Goal: Information Seeking & Learning: Learn about a topic

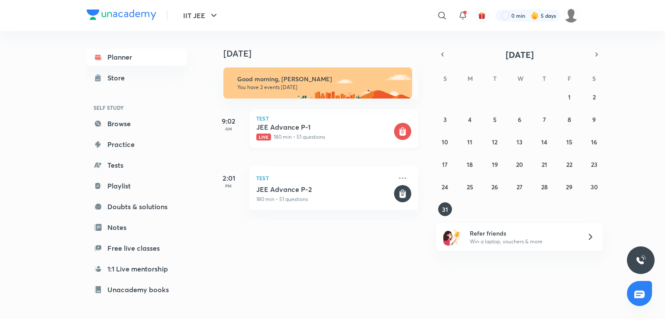
click at [287, 132] on div "JEE Advance P-1 Live 180 min • 51 questions" at bounding box center [324, 132] width 136 height 18
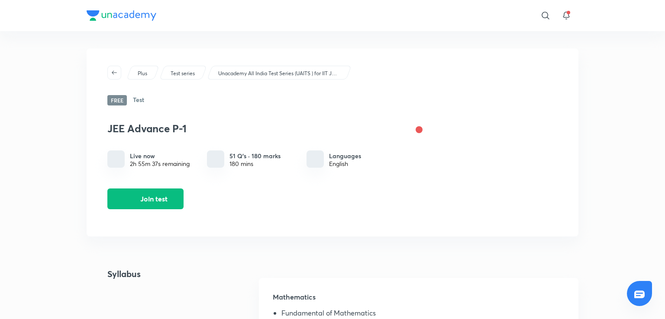
click at [287, 132] on h3 "JEE Advance P-1" at bounding box center [252, 128] width 290 height 13
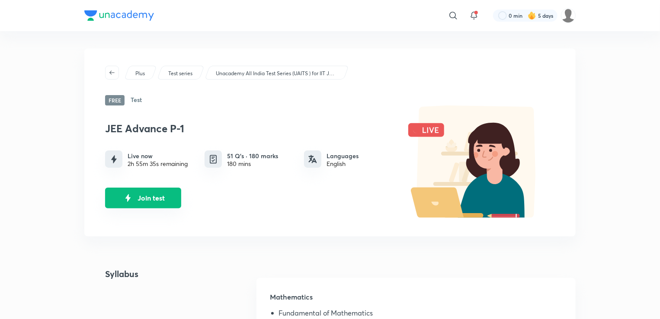
click at [156, 196] on button "Join test" at bounding box center [143, 198] width 76 height 21
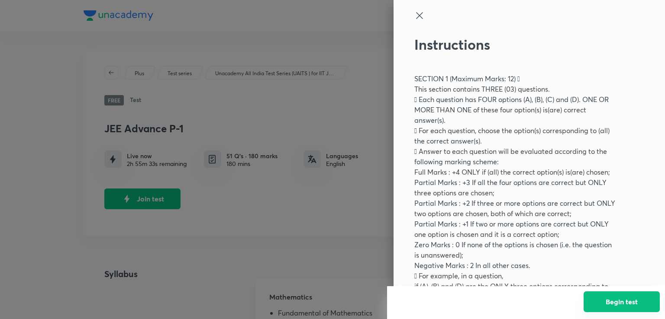
click at [637, 305] on button "Begin test" at bounding box center [621, 302] width 76 height 21
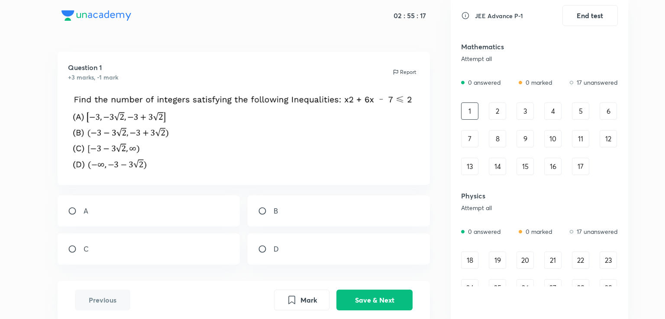
click at [216, 90] on div "Question 1 +3 marks, -1 mark Report" at bounding box center [244, 118] width 373 height 133
click at [448, 91] on div "Question 1 +3 marks, -1 mark Report A B C D" at bounding box center [244, 184] width 414 height 265
click at [259, 222] on div "B" at bounding box center [339, 211] width 183 height 31
radio input "true"
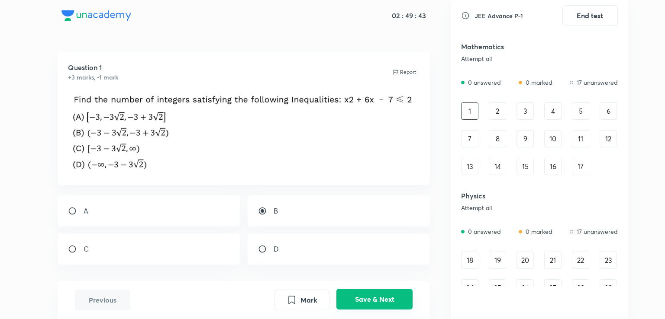
click at [385, 294] on button "Save & Next" at bounding box center [374, 299] width 76 height 21
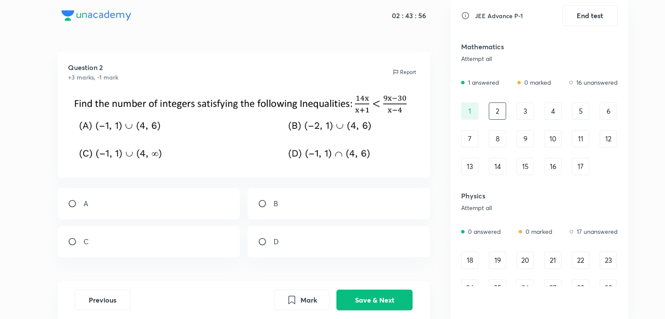
click at [135, 191] on div "A" at bounding box center [149, 203] width 183 height 31
radio input "true"
click at [90, 122] on img at bounding box center [244, 128] width 352 height 73
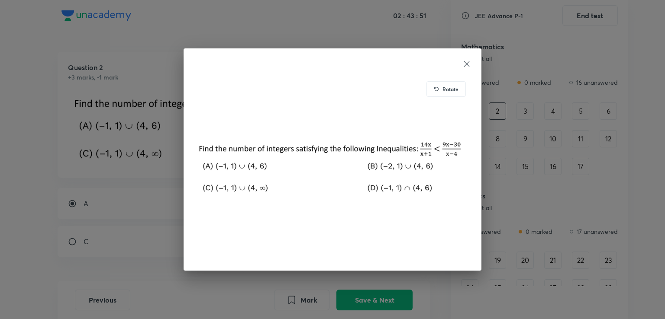
click at [467, 61] on icon at bounding box center [466, 64] width 9 height 9
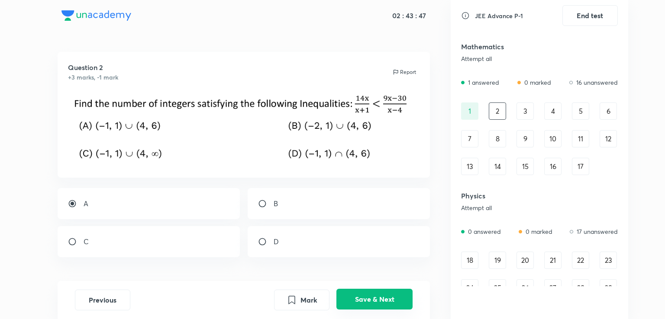
click at [394, 305] on button "Save & Next" at bounding box center [374, 299] width 76 height 21
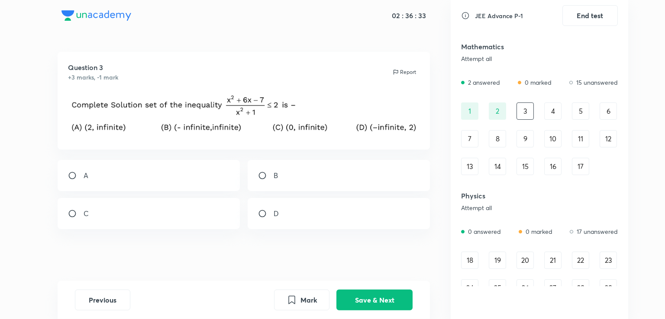
drag, startPoint x: 664, startPoint y: 5, endPoint x: 344, endPoint y: 134, distance: 345.0
click at [344, 134] on img at bounding box center [244, 114] width 352 height 45
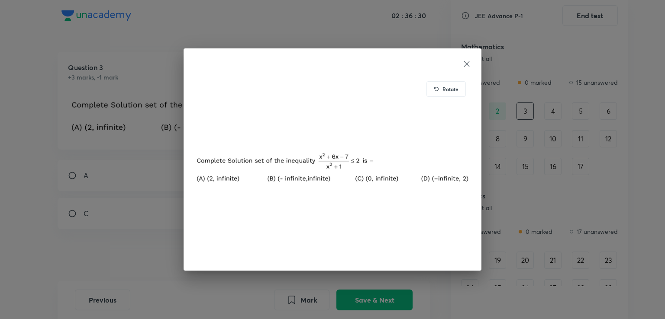
click at [466, 63] on icon at bounding box center [466, 64] width 9 height 9
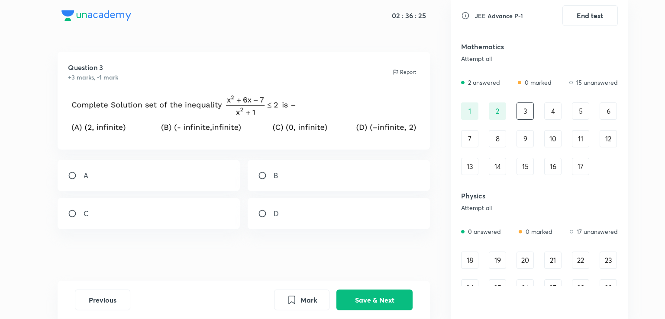
drag, startPoint x: 660, startPoint y: 0, endPoint x: 386, endPoint y: 190, distance: 334.0
click at [386, 190] on div "B" at bounding box center [339, 175] width 183 height 31
click at [281, 175] on div "B" at bounding box center [339, 175] width 183 height 31
radio input "true"
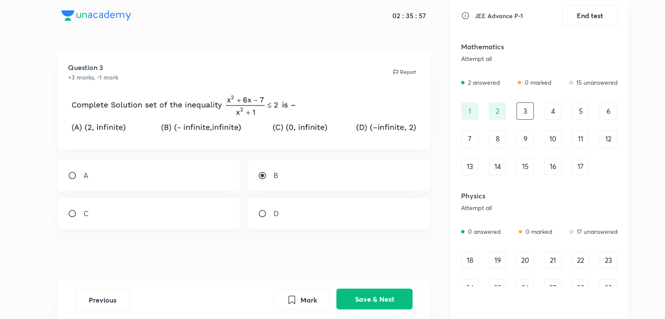
click at [373, 302] on button "Save & Next" at bounding box center [374, 299] width 76 height 21
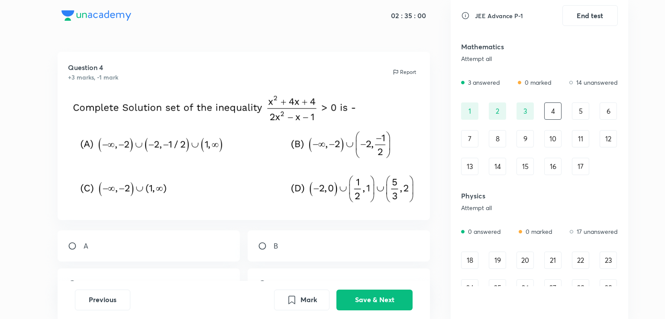
drag, startPoint x: 616, startPoint y: 17, endPoint x: 408, endPoint y: 88, distance: 219.5
click at [408, 88] on div "Question 4 +3 marks, -1 mark Report" at bounding box center [244, 136] width 373 height 168
click at [158, 142] on img at bounding box center [244, 149] width 352 height 115
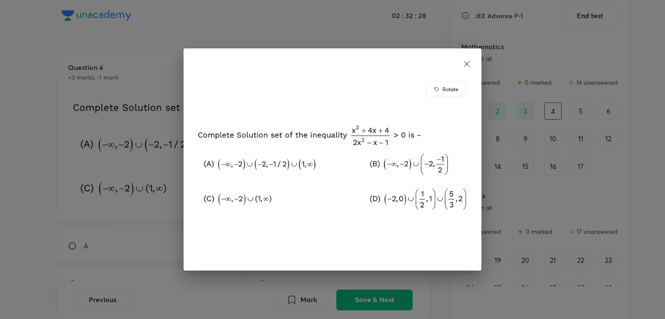
click at [466, 65] on icon at bounding box center [466, 64] width 9 height 9
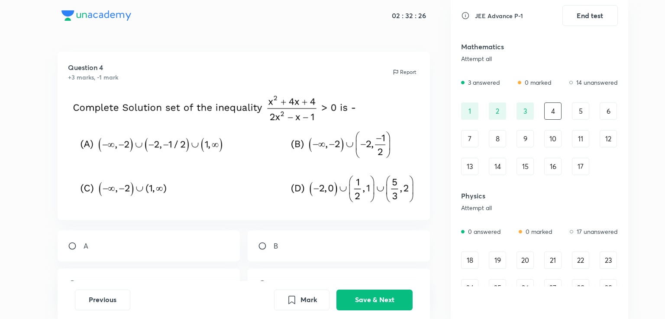
click at [71, 239] on div "A" at bounding box center [149, 246] width 183 height 31
radio input "true"
click at [355, 308] on button "Save & Next" at bounding box center [374, 299] width 76 height 21
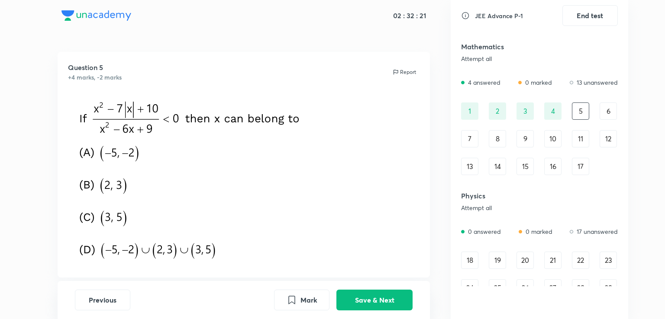
click at [525, 112] on div "3" at bounding box center [524, 111] width 17 height 17
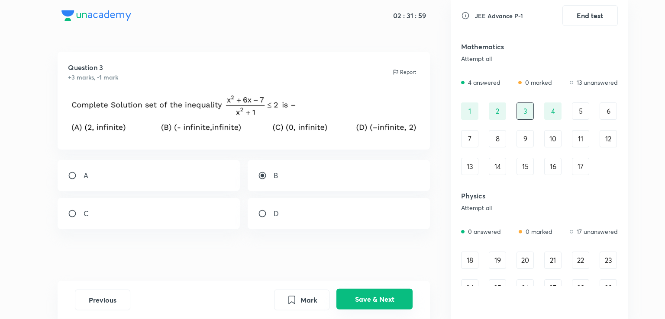
click at [359, 293] on button "Save & Next" at bounding box center [374, 299] width 76 height 21
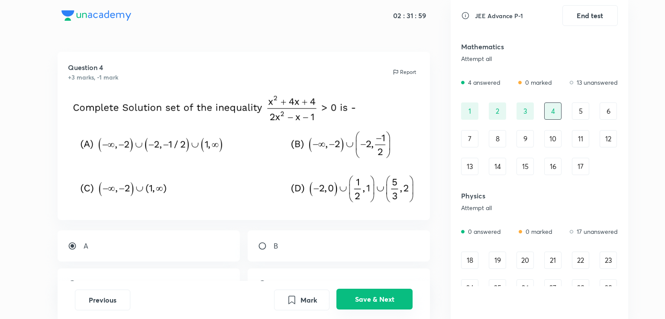
click at [359, 293] on button "Save & Next" at bounding box center [374, 299] width 76 height 21
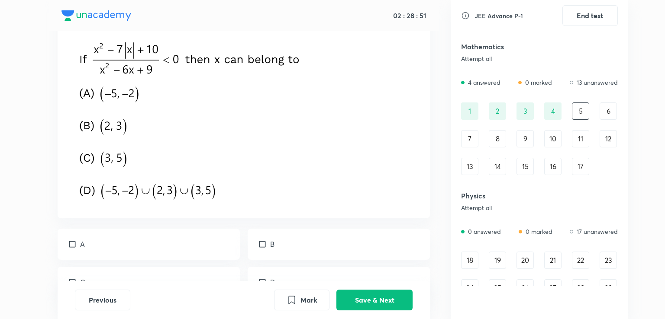
scroll to position [97, 0]
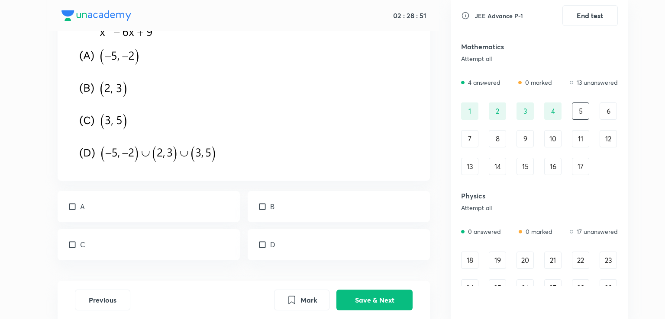
click at [203, 129] on img at bounding box center [192, 81] width 249 height 173
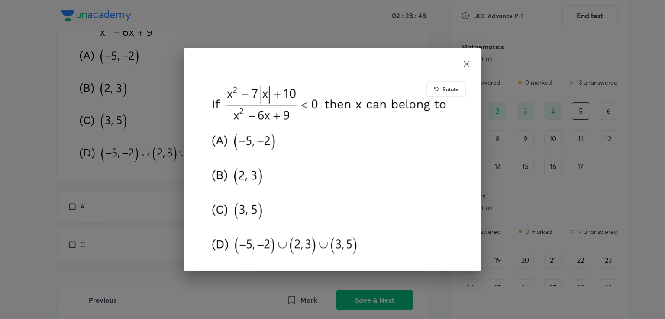
click at [470, 60] on icon at bounding box center [466, 64] width 9 height 9
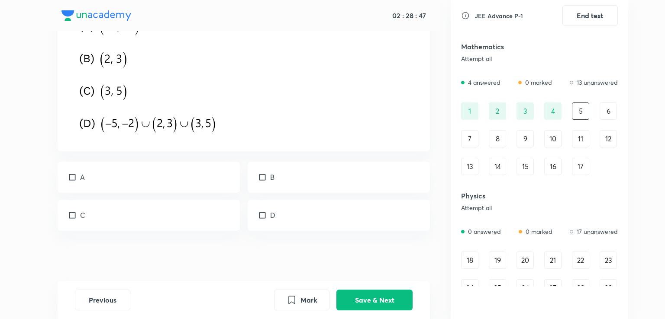
scroll to position [128, 0]
click at [278, 203] on div "D" at bounding box center [339, 213] width 183 height 31
checkbox input "true"
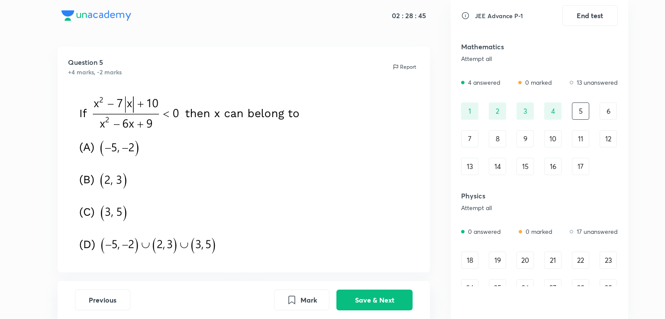
scroll to position [0, 0]
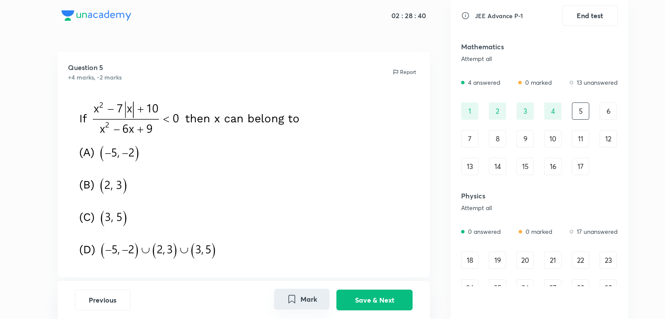
drag, startPoint x: 315, startPoint y: 295, endPoint x: 306, endPoint y: 297, distance: 9.3
click at [306, 297] on button "Mark" at bounding box center [301, 299] width 55 height 21
click at [306, 297] on button "Mark" at bounding box center [301, 300] width 55 height 21
click at [370, 297] on button "Save & Next" at bounding box center [374, 299] width 76 height 21
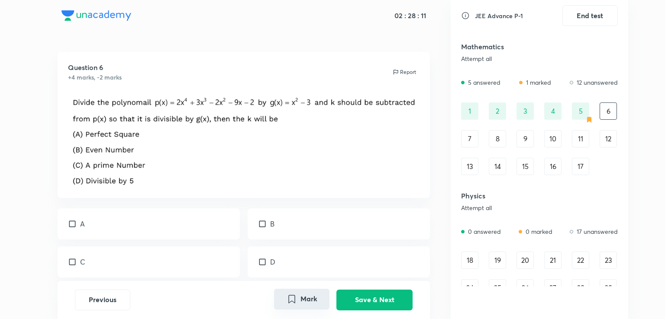
click at [299, 310] on div "Mark Save & Next" at bounding box center [343, 300] width 138 height 21
click at [299, 307] on button "Mark" at bounding box center [301, 299] width 55 height 21
click at [363, 302] on button "Save & Next" at bounding box center [374, 299] width 76 height 21
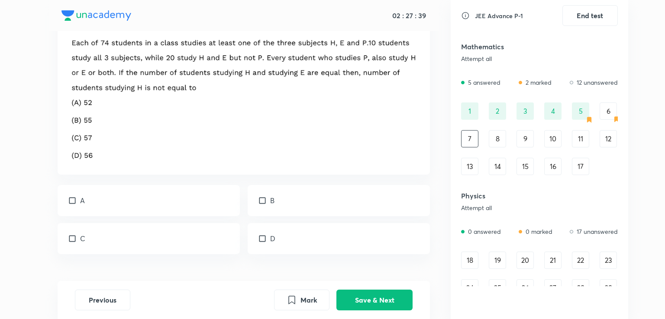
scroll to position [44, 0]
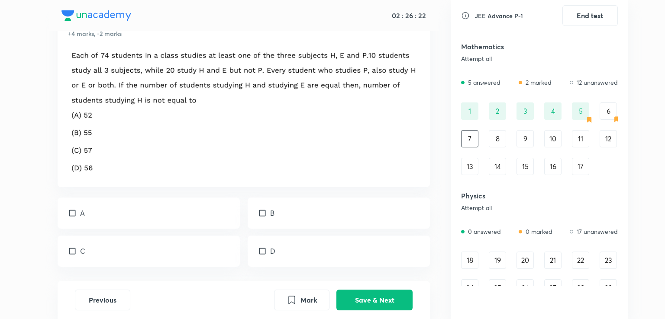
click at [266, 222] on div "B" at bounding box center [339, 213] width 183 height 31
checkbox input "true"
click at [201, 253] on div "C" at bounding box center [149, 251] width 183 height 31
checkbox input "true"
click at [248, 255] on div "D" at bounding box center [339, 251] width 183 height 31
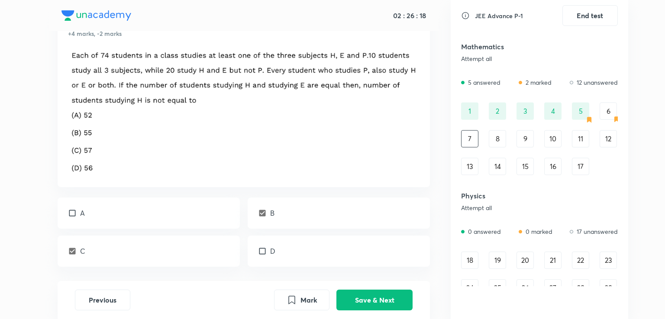
checkbox input "true"
click at [385, 303] on button "Save & Next" at bounding box center [374, 299] width 76 height 21
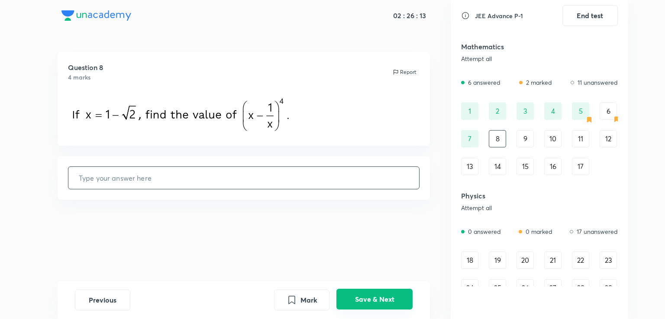
scroll to position [0, 0]
click at [373, 182] on input "text" at bounding box center [243, 178] width 351 height 22
type input "16"
click at [360, 304] on button "Save & Next" at bounding box center [374, 299] width 76 height 21
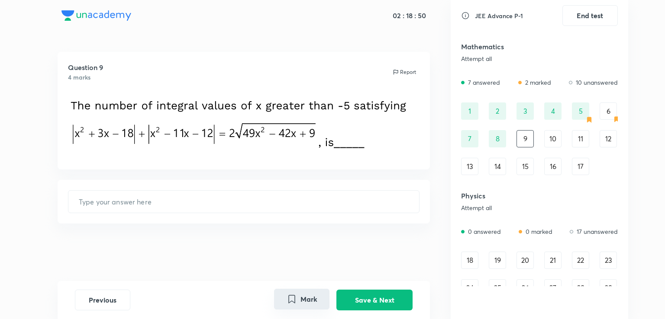
click at [296, 299] on icon "Mark" at bounding box center [291, 299] width 10 height 10
click at [378, 298] on button "Save & Next" at bounding box center [374, 299] width 76 height 21
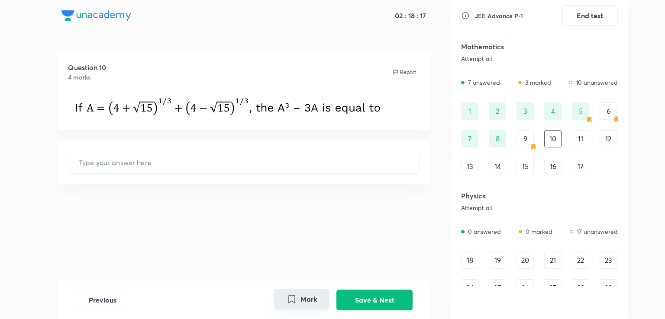
click at [336, 290] on button "Save & Next" at bounding box center [374, 300] width 76 height 21
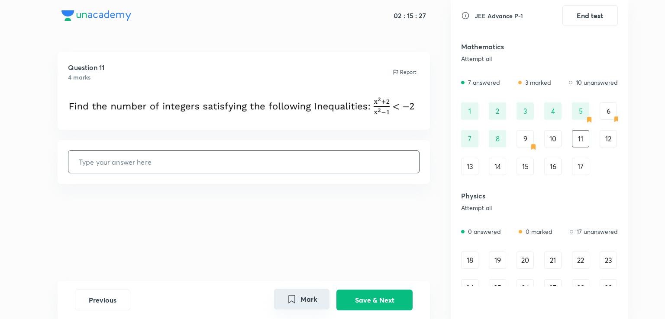
click at [353, 163] on input "text" at bounding box center [243, 162] width 351 height 22
type input "0"
click at [353, 294] on button "Save & Next" at bounding box center [374, 299] width 76 height 21
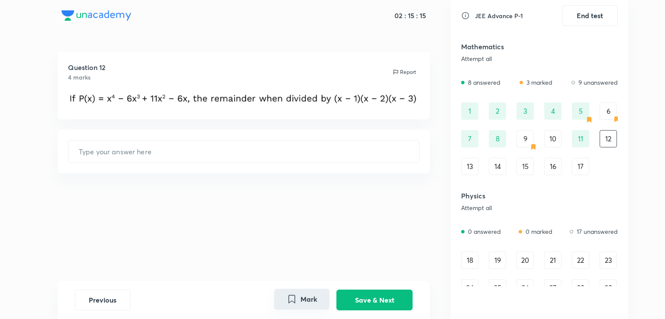
click at [279, 298] on button "Mark" at bounding box center [301, 299] width 55 height 21
click at [383, 297] on button "Save & Next" at bounding box center [374, 299] width 76 height 21
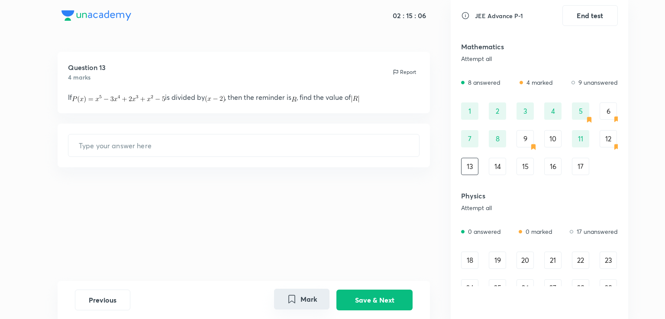
click at [306, 300] on button "Mark" at bounding box center [301, 299] width 55 height 21
click at [372, 302] on button "Save & Next" at bounding box center [374, 299] width 76 height 21
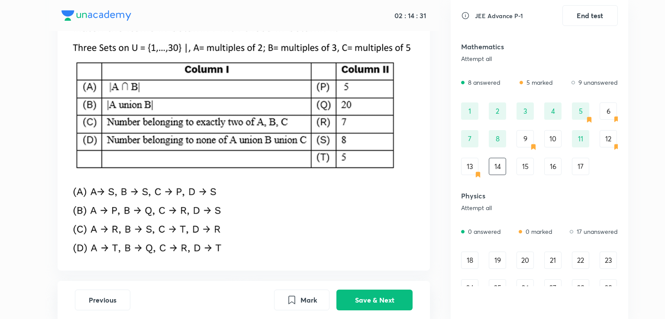
scroll to position [196, 0]
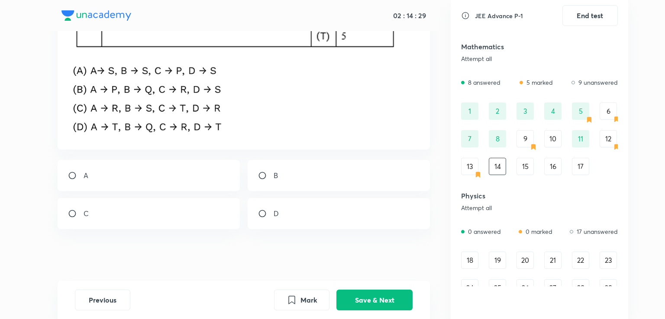
click at [267, 175] on input "radio" at bounding box center [266, 175] width 16 height 9
radio input "true"
click at [377, 293] on button "Save & Next" at bounding box center [374, 299] width 76 height 21
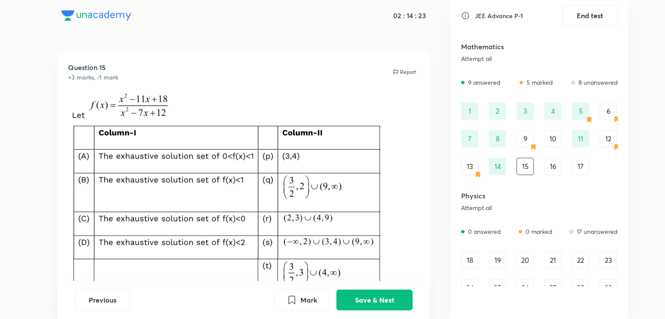
scroll to position [0, 0]
click at [99, 158] on img at bounding box center [244, 237] width 352 height 290
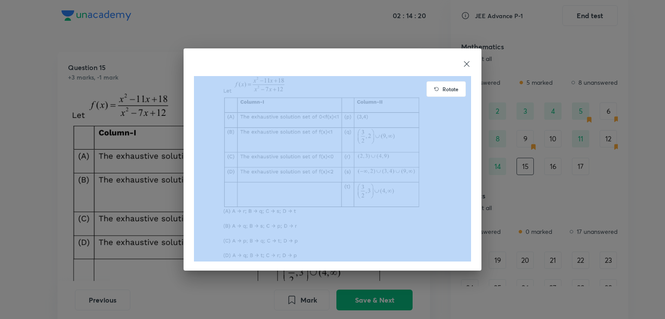
click at [99, 158] on div "Rotate" at bounding box center [332, 159] width 665 height 319
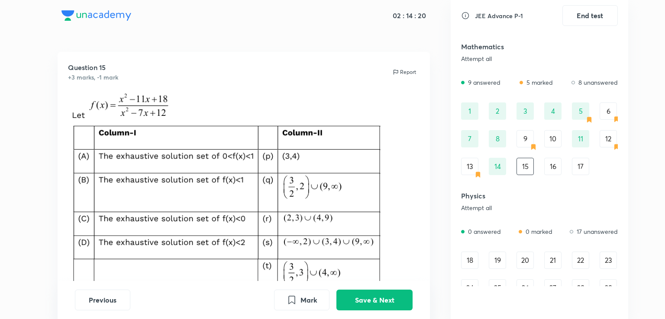
click at [99, 158] on img at bounding box center [244, 237] width 352 height 290
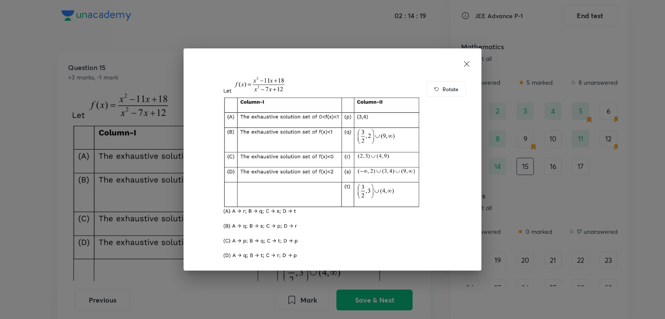
click at [99, 158] on div "Rotate" at bounding box center [332, 159] width 665 height 319
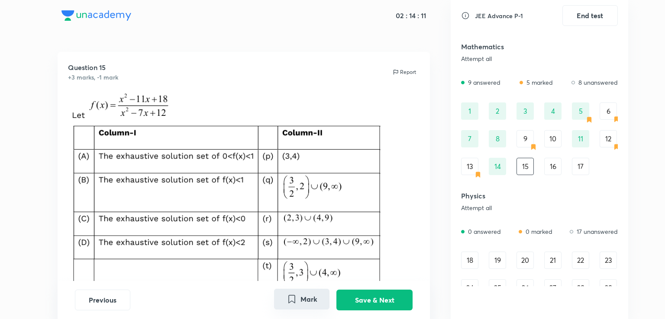
click at [306, 295] on button "Mark" at bounding box center [301, 299] width 55 height 21
click at [356, 302] on button "Save & Next" at bounding box center [374, 299] width 76 height 21
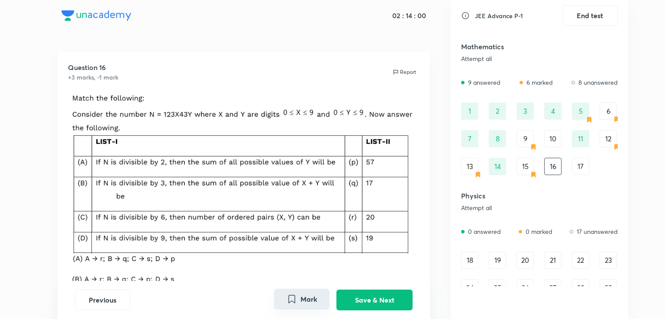
drag, startPoint x: 317, startPoint y: 293, endPoint x: 306, endPoint y: 297, distance: 11.5
click at [306, 297] on button "Mark" at bounding box center [301, 299] width 55 height 21
click at [306, 297] on button "Marked" at bounding box center [301, 299] width 55 height 21
drag, startPoint x: 312, startPoint y: 298, endPoint x: 351, endPoint y: 300, distance: 39.4
click at [351, 300] on div "Mark Save & Next" at bounding box center [343, 300] width 138 height 21
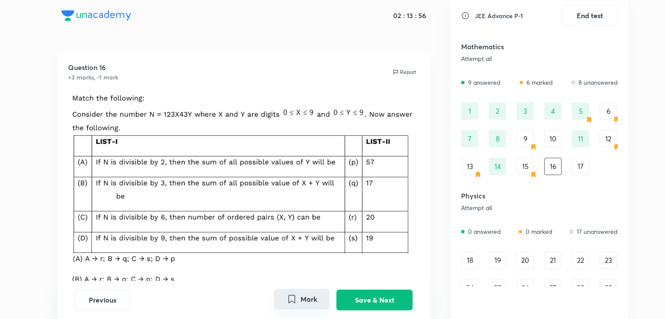
click at [302, 298] on button "Mark" at bounding box center [301, 299] width 55 height 21
click at [376, 300] on button "Save & Next" at bounding box center [374, 299] width 76 height 21
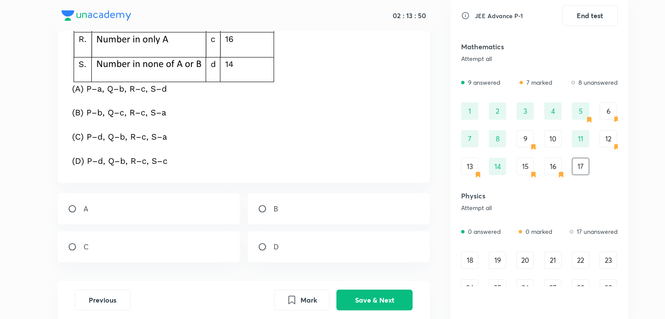
scroll to position [185, 0]
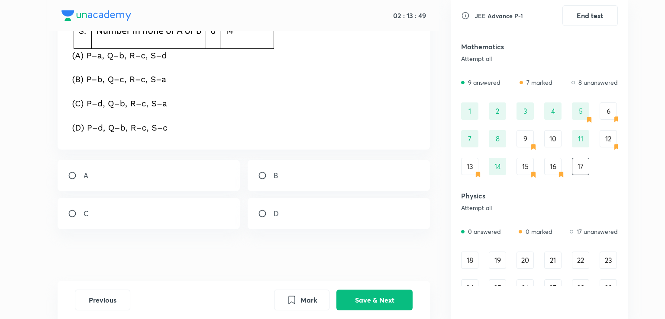
click at [290, 297] on icon "Mark" at bounding box center [292, 300] width 6 height 8
click at [361, 298] on button "Save & Next" at bounding box center [374, 299] width 76 height 21
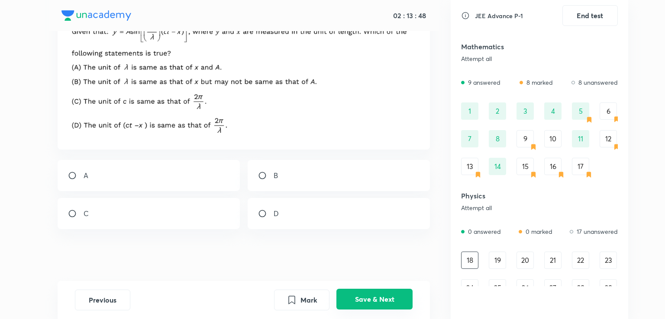
scroll to position [0, 0]
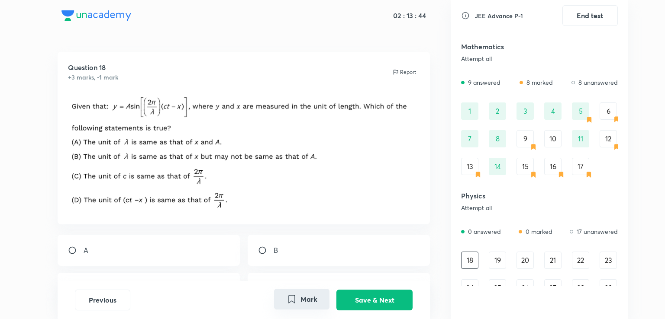
click at [292, 291] on button "Mark" at bounding box center [301, 299] width 55 height 21
click at [391, 296] on button "Save & Next" at bounding box center [374, 299] width 76 height 21
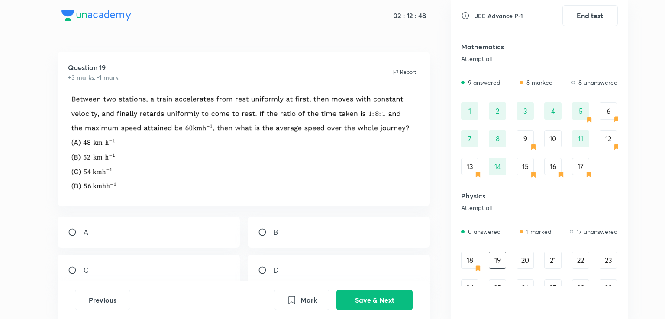
click at [557, 141] on div "10" at bounding box center [552, 138] width 17 height 17
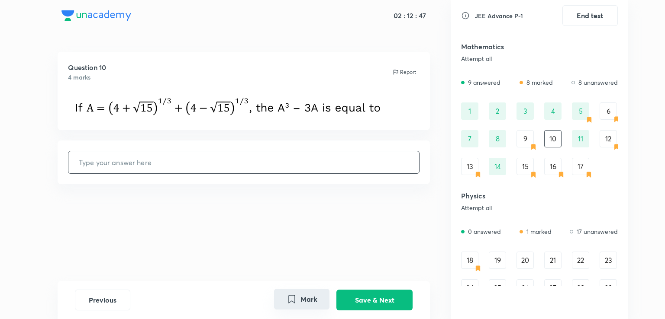
click at [305, 307] on button "Mark" at bounding box center [301, 299] width 55 height 21
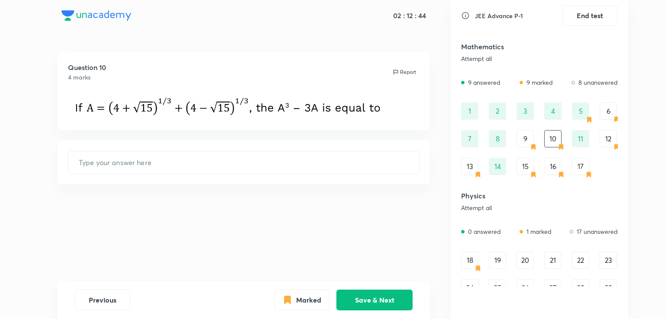
click at [476, 263] on div "18" at bounding box center [469, 260] width 17 height 17
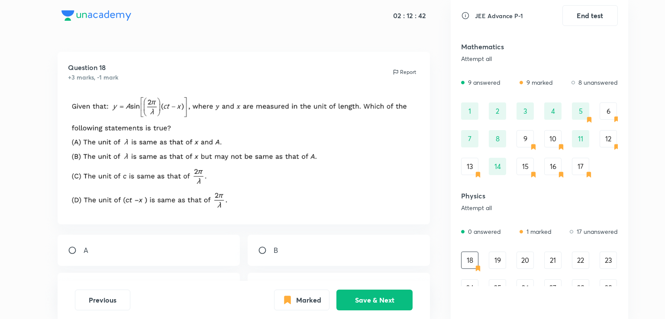
click at [492, 258] on div "19" at bounding box center [497, 260] width 17 height 17
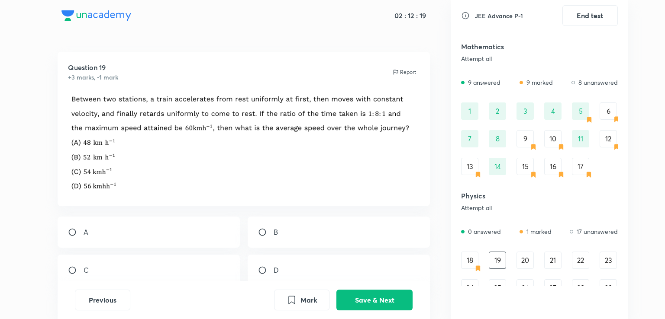
click at [145, 257] on div "C" at bounding box center [149, 270] width 183 height 31
radio input "true"
click at [353, 293] on button "Save & Next" at bounding box center [374, 299] width 76 height 21
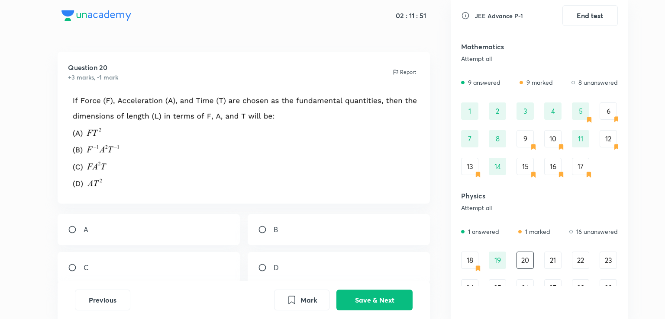
click at [122, 241] on div "A" at bounding box center [149, 229] width 183 height 31
radio input "true"
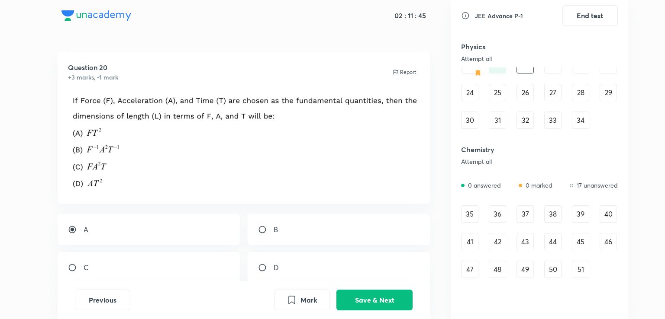
scroll to position [196, 0]
click at [469, 214] on div "35" at bounding box center [469, 213] width 17 height 17
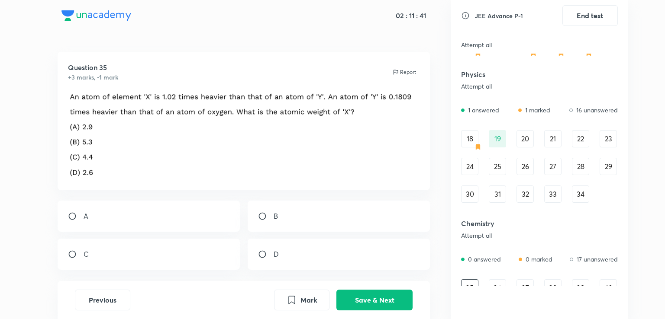
scroll to position [121, 0]
click at [500, 141] on div "19" at bounding box center [497, 139] width 17 height 17
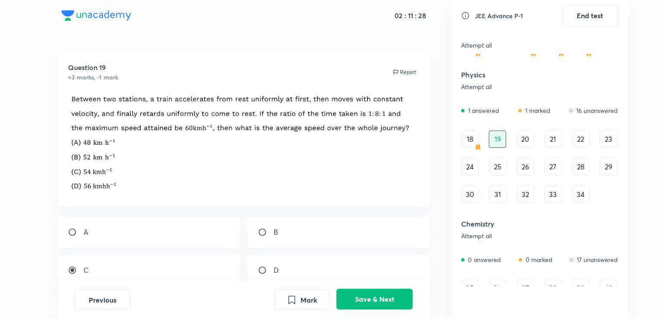
click at [386, 302] on button "Save & Next" at bounding box center [374, 299] width 76 height 21
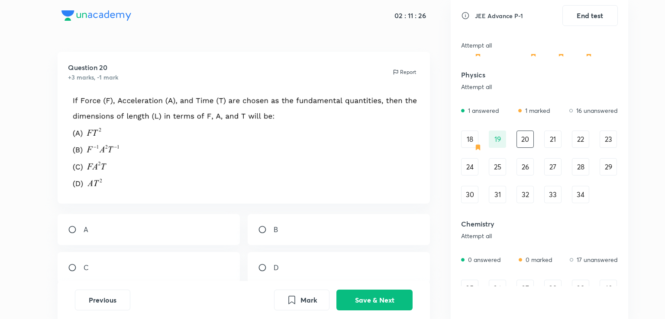
click at [155, 228] on div "A" at bounding box center [149, 229] width 183 height 31
radio input "true"
click at [490, 147] on div "19" at bounding box center [497, 139] width 17 height 17
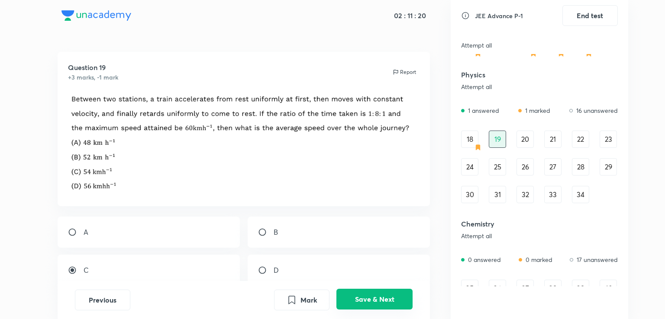
click at [363, 295] on button "Save & Next" at bounding box center [374, 299] width 76 height 21
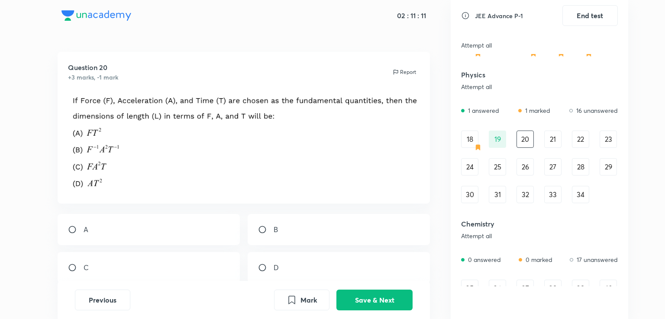
click at [85, 264] on p "C" at bounding box center [86, 268] width 5 height 10
radio input "true"
click at [357, 305] on button "Save & Next" at bounding box center [374, 299] width 76 height 21
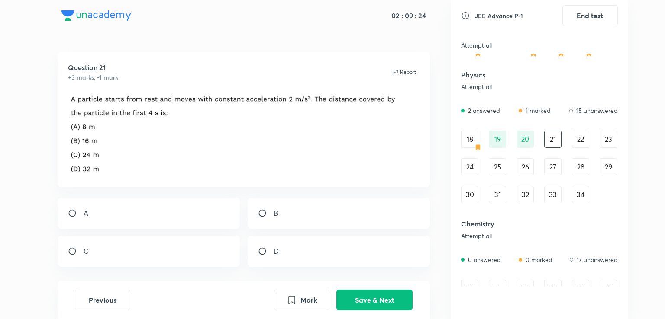
click at [284, 214] on div "B" at bounding box center [339, 213] width 183 height 31
radio input "true"
click at [367, 305] on button "Save & Next" at bounding box center [374, 299] width 76 height 21
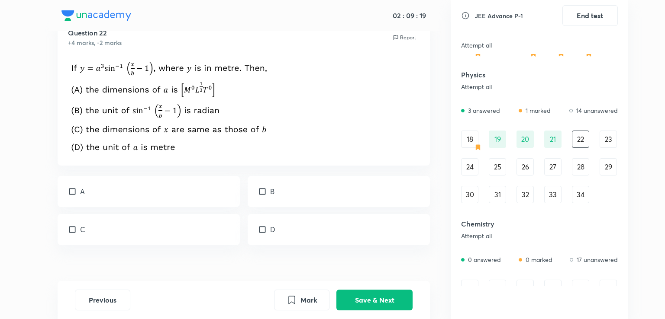
scroll to position [31, 0]
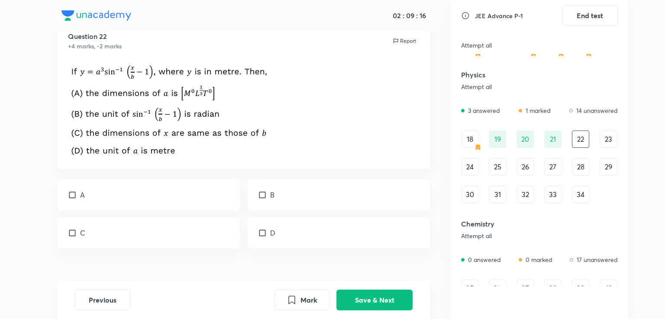
click at [334, 90] on p at bounding box center [244, 110] width 352 height 98
click at [91, 77] on img at bounding box center [186, 108] width 237 height 95
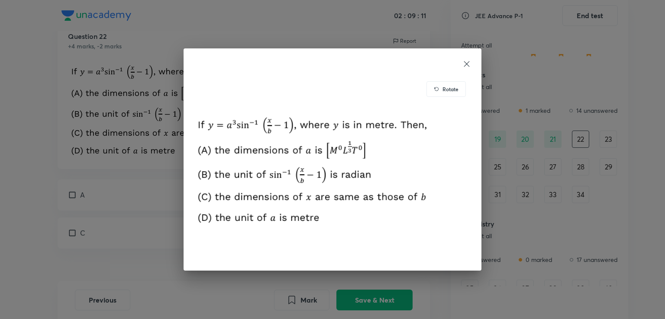
click at [174, 166] on div "Rotate" at bounding box center [332, 159] width 665 height 319
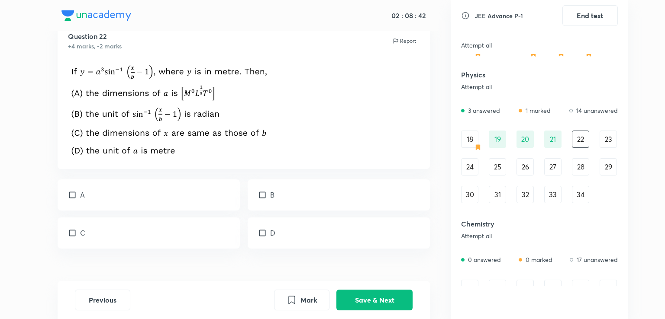
click at [284, 207] on div "B" at bounding box center [339, 195] width 183 height 31
checkbox input "true"
click at [126, 243] on div "C" at bounding box center [149, 233] width 183 height 31
checkbox input "true"
click at [372, 308] on button "Save & Next" at bounding box center [374, 299] width 76 height 21
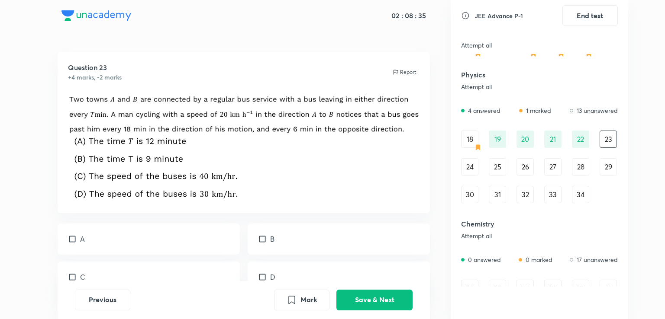
scroll to position [0, 0]
click at [475, 169] on div "24" at bounding box center [469, 166] width 17 height 17
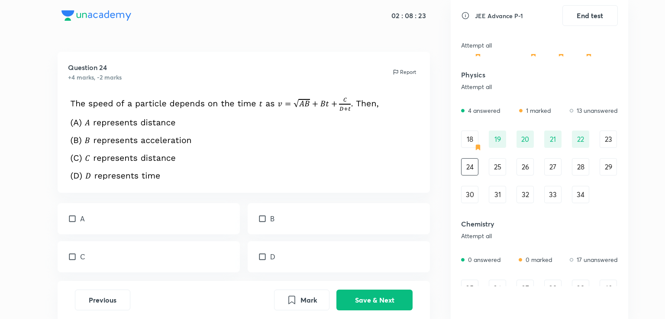
scroll to position [121, 0]
click at [167, 227] on div "A" at bounding box center [149, 218] width 183 height 31
checkbox input "true"
click at [274, 221] on p "B" at bounding box center [272, 219] width 4 height 10
checkbox input "true"
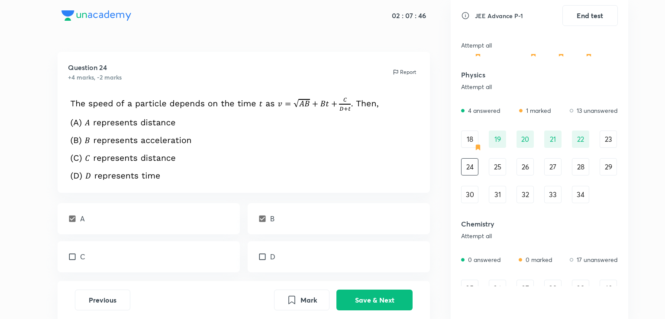
click at [152, 264] on div "C" at bounding box center [149, 256] width 183 height 31
checkbox input "true"
click at [276, 257] on div "D" at bounding box center [339, 256] width 183 height 31
checkbox input "true"
click at [357, 301] on button "Save & Next" at bounding box center [374, 299] width 76 height 21
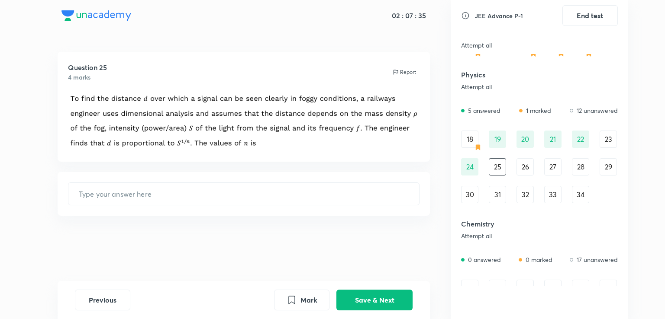
click at [68, 99] on img at bounding box center [244, 120] width 352 height 57
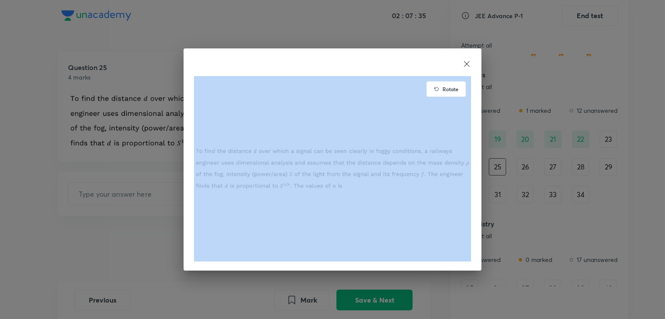
click at [68, 99] on div "Rotate" at bounding box center [332, 159] width 665 height 319
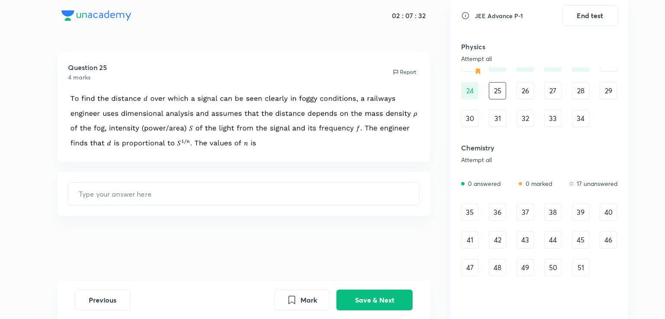
scroll to position [198, 0]
click at [466, 214] on div "35" at bounding box center [469, 211] width 17 height 17
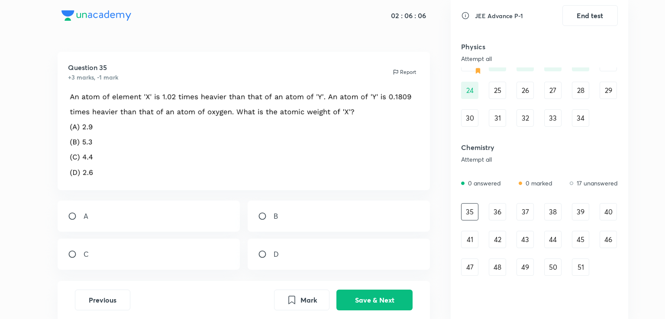
click at [83, 210] on div "A" at bounding box center [149, 216] width 183 height 31
radio input "true"
click at [388, 291] on button "Save & Next" at bounding box center [374, 299] width 76 height 21
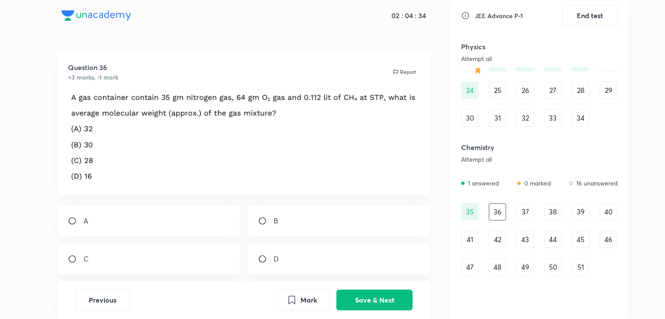
click at [254, 228] on div "B" at bounding box center [339, 221] width 183 height 31
radio input "true"
click at [352, 297] on button "Save & Next" at bounding box center [374, 299] width 76 height 21
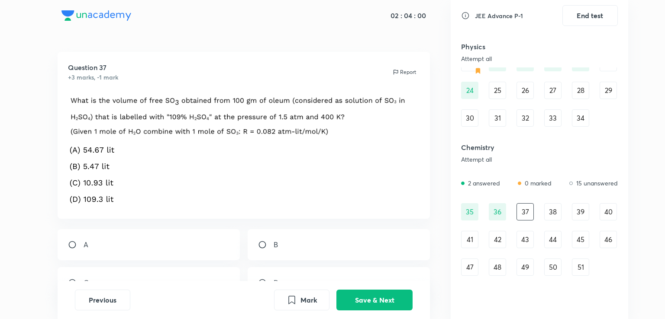
click at [633, 153] on div "02 : 04 : 00 Question 37 +3 marks, -1 mark Report A B C D Previous Mark Save & …" at bounding box center [332, 159] width 665 height 319
click at [633, 153] on div "02 : 03 : 59 Question 37 +3 marks, -1 mark Report A B C D Previous Mark Save & …" at bounding box center [332, 159] width 665 height 319
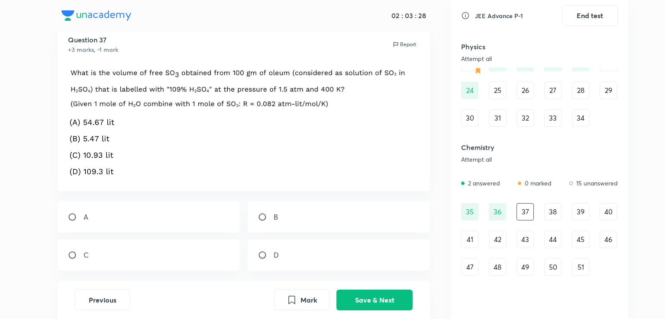
scroll to position [69, 0]
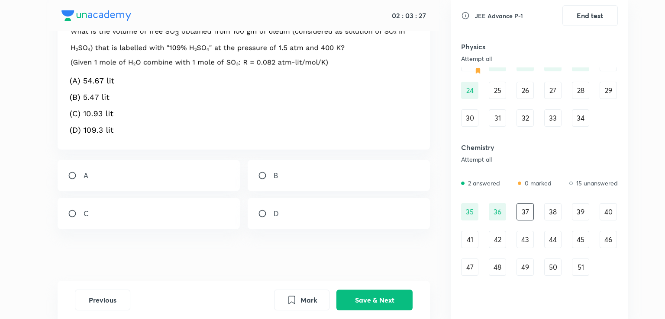
click at [135, 220] on div "C" at bounding box center [149, 213] width 183 height 31
radio input "true"
click at [386, 312] on div "Previous Mark Save & Next" at bounding box center [244, 300] width 373 height 38
click at [389, 298] on button "Save & Next" at bounding box center [374, 299] width 76 height 21
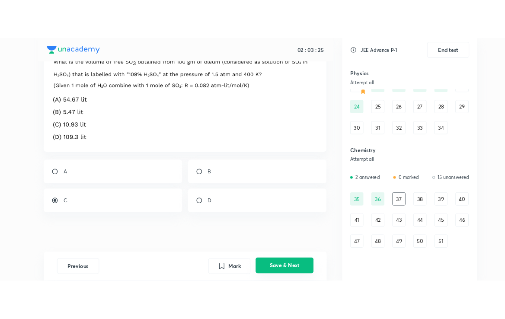
scroll to position [0, 0]
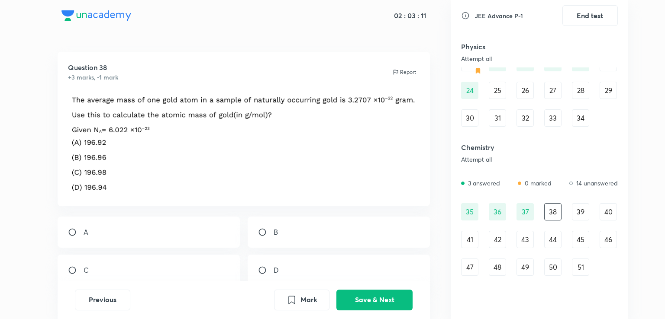
click at [258, 116] on img at bounding box center [244, 142] width 352 height 101
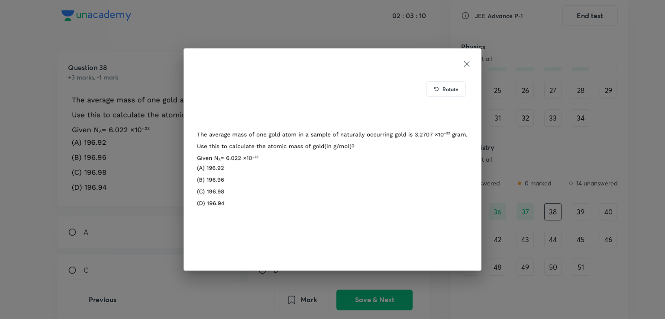
click at [258, 116] on img at bounding box center [332, 168] width 277 height 184
click at [467, 67] on icon at bounding box center [466, 64] width 9 height 9
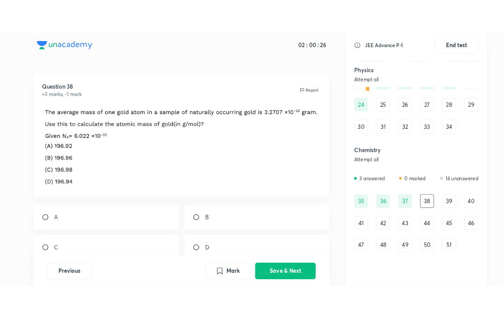
scroll to position [198, 0]
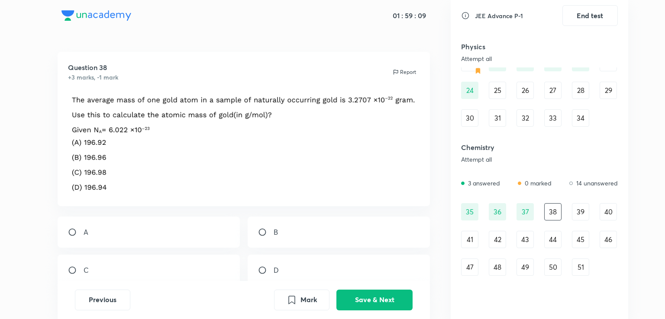
drag, startPoint x: 151, startPoint y: 219, endPoint x: 125, endPoint y: 207, distance: 27.9
click at [125, 207] on div "Question 38 +3 marks, -1 mark Report A B C D" at bounding box center [244, 195] width 414 height 286
click at [99, 264] on div "C" at bounding box center [149, 270] width 183 height 31
radio input "true"
click at [374, 300] on button "Save & Next" at bounding box center [374, 299] width 76 height 21
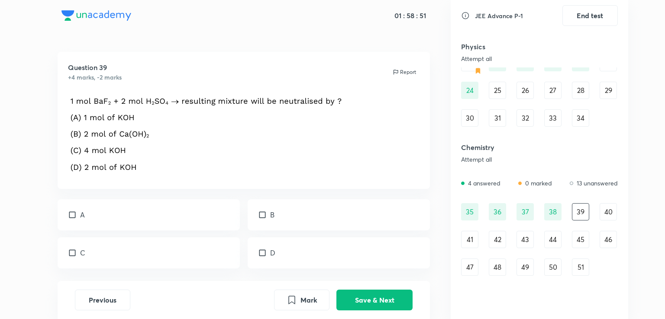
click at [293, 81] on div "Question 39 +4 marks, -2 marks Report" at bounding box center [244, 71] width 352 height 19
click at [262, 213] on input "checkbox" at bounding box center [264, 215] width 12 height 9
checkbox input "true"
click at [166, 251] on div "C" at bounding box center [149, 253] width 183 height 31
checkbox input "true"
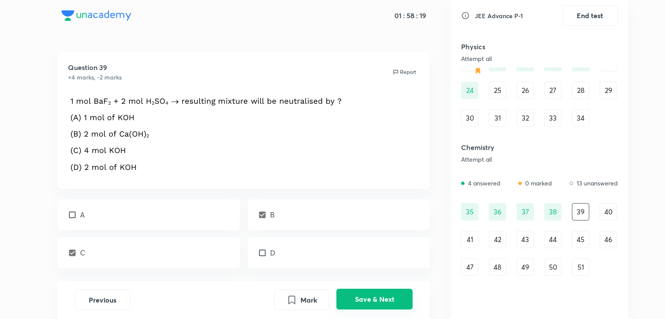
click at [370, 292] on button "Save & Next" at bounding box center [374, 299] width 76 height 21
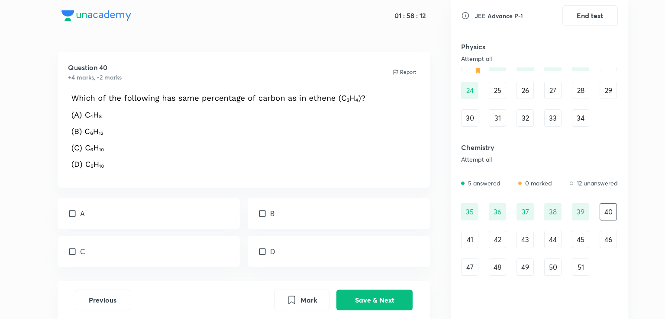
click at [50, 80] on div "Question 40 +4 marks, -2 marks Report A B C D" at bounding box center [244, 185] width 414 height 267
click at [400, 111] on p at bounding box center [244, 134] width 352 height 85
click at [135, 222] on div "A" at bounding box center [149, 213] width 183 height 31
checkbox input "true"
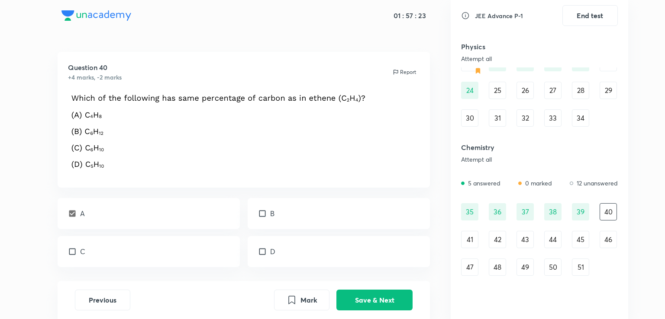
click at [305, 211] on div "B" at bounding box center [339, 213] width 183 height 31
checkbox input "true"
click at [275, 256] on p "D" at bounding box center [272, 252] width 5 height 10
checkbox input "true"
click at [374, 296] on button "Save & Next" at bounding box center [374, 299] width 76 height 21
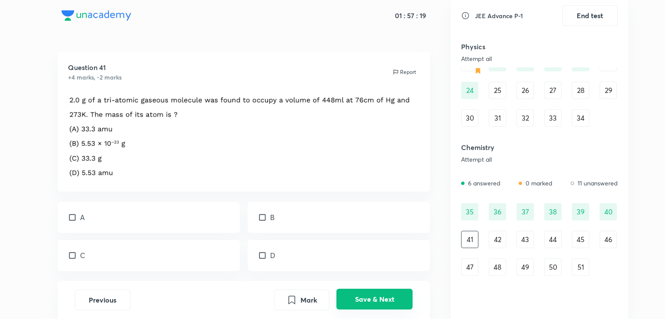
click at [369, 301] on button "Save & Next" at bounding box center [374, 299] width 76 height 21
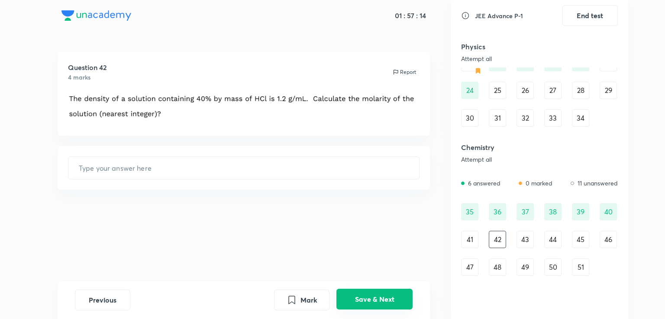
click at [375, 303] on button "Save & Next" at bounding box center [374, 299] width 76 height 21
click at [377, 299] on button "Save & Next" at bounding box center [374, 299] width 76 height 21
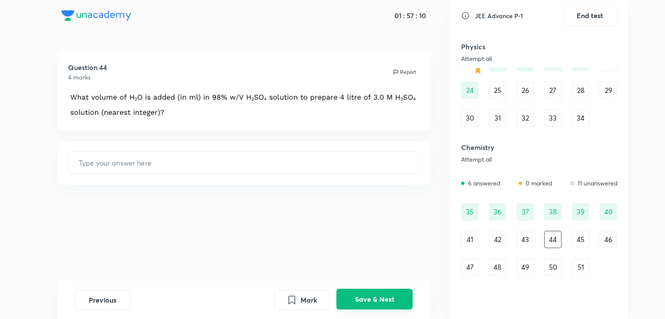
click at [390, 308] on button "Save & Next" at bounding box center [374, 299] width 76 height 21
click at [384, 296] on button "Save & Next" at bounding box center [374, 299] width 76 height 21
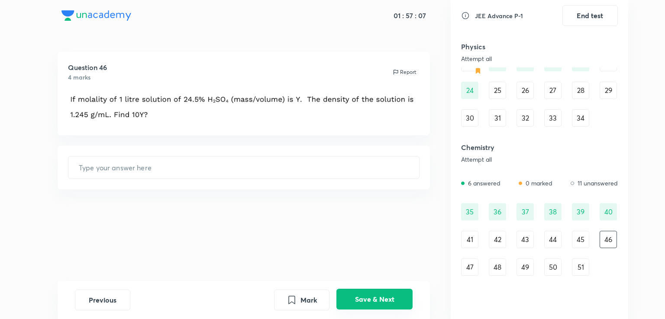
click at [384, 296] on button "Save & Next" at bounding box center [374, 299] width 76 height 21
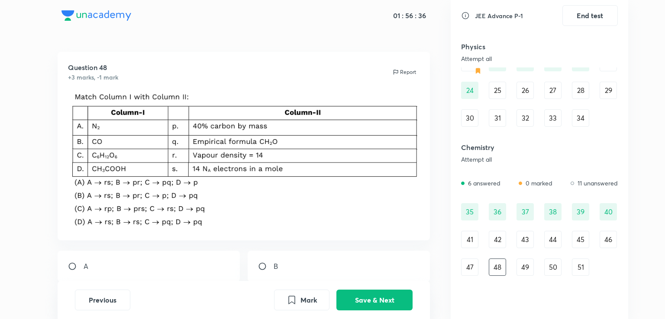
click at [464, 234] on div "41" at bounding box center [469, 239] width 17 height 17
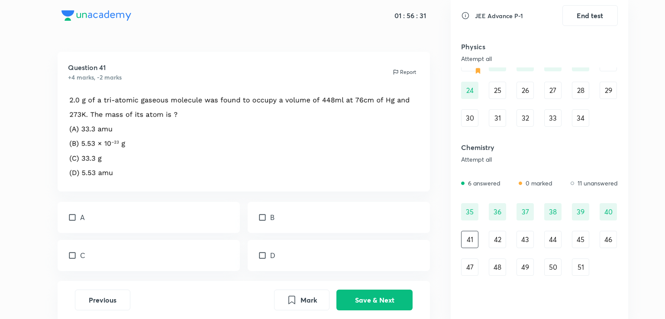
click at [495, 236] on div "42" at bounding box center [497, 239] width 17 height 17
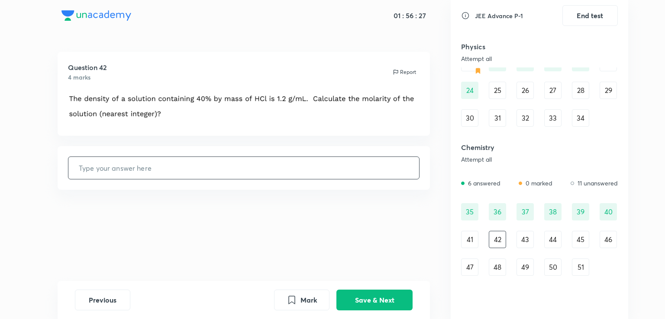
click at [531, 239] on div "43" at bounding box center [524, 239] width 17 height 17
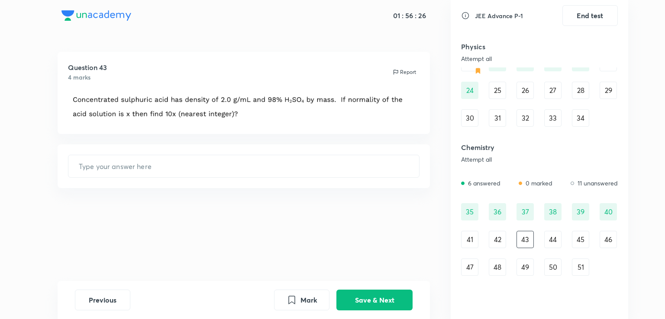
click at [540, 238] on div "35 36 37 38 39 40 41 42 43 44 45 46 47 48 49 50 51" at bounding box center [539, 239] width 157 height 73
drag, startPoint x: 550, startPoint y: 238, endPoint x: 559, endPoint y: 241, distance: 9.7
click at [559, 241] on div "44" at bounding box center [552, 239] width 17 height 17
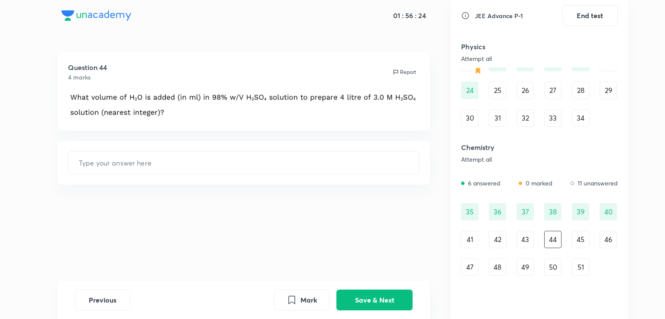
click at [559, 241] on div "44" at bounding box center [552, 239] width 17 height 17
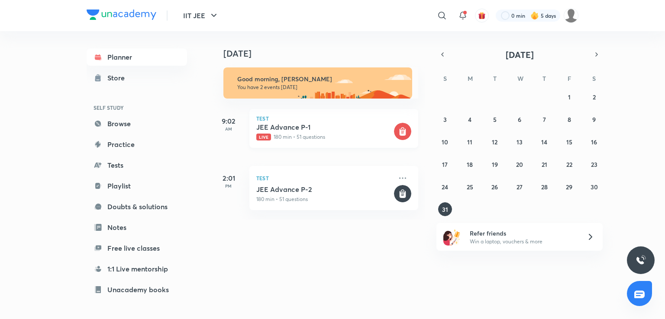
click at [293, 129] on h5 "JEE Advance P-1" at bounding box center [324, 127] width 136 height 9
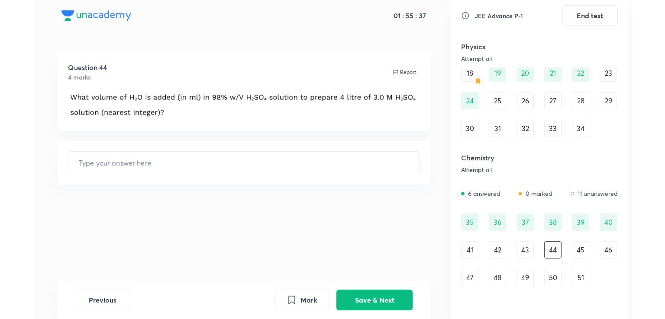
scroll to position [160, 0]
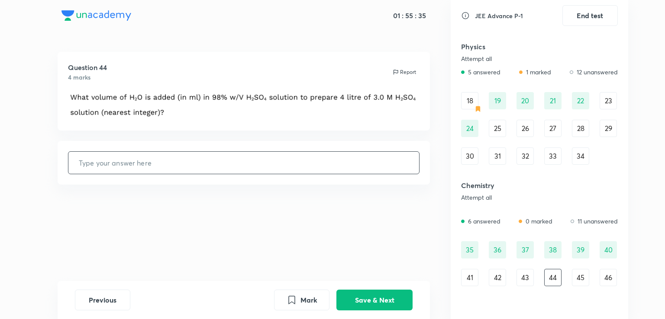
click at [232, 167] on input "text" at bounding box center [243, 163] width 351 height 22
type input "2777"
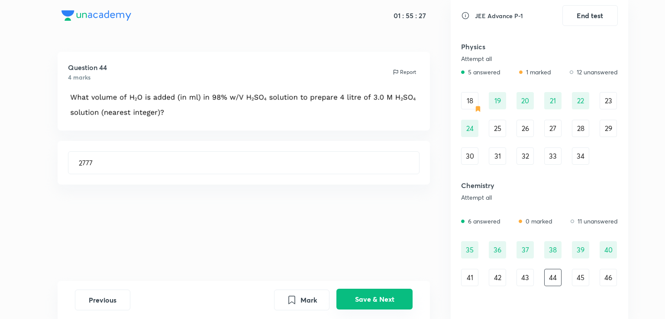
click at [369, 305] on button "Save & Next" at bounding box center [374, 299] width 76 height 21
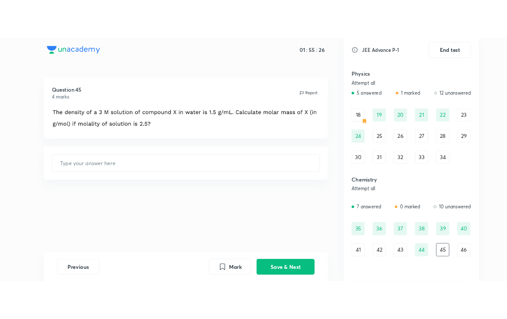
scroll to position [198, 0]
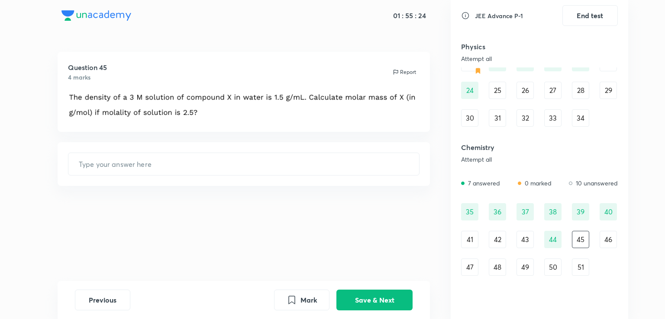
click at [472, 267] on div "47" at bounding box center [469, 267] width 17 height 17
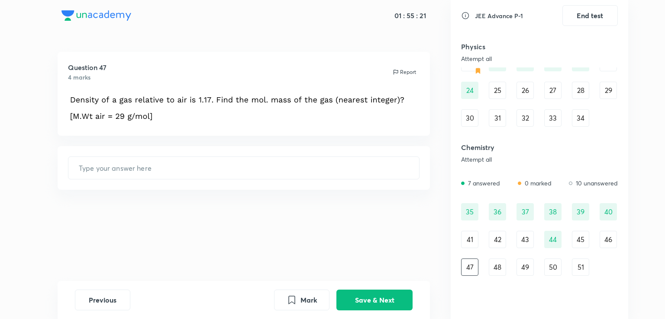
click at [493, 270] on div "48" at bounding box center [497, 267] width 17 height 17
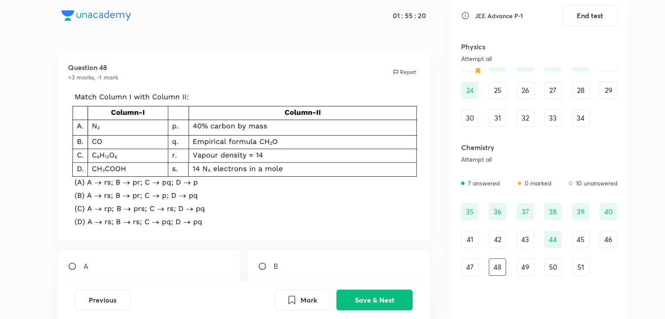
click at [493, 270] on div "48" at bounding box center [497, 267] width 17 height 17
drag, startPoint x: 493, startPoint y: 270, endPoint x: 437, endPoint y: 174, distance: 111.5
click at [437, 174] on div "01 : 55 : 20 Question 48 +3 marks, -1 mark Report A B C D Previous Mark Save & …" at bounding box center [332, 159] width 591 height 319
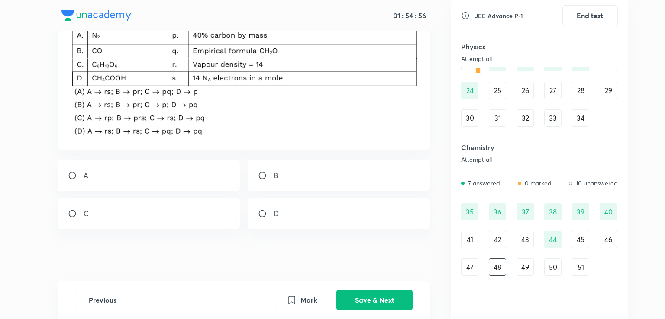
scroll to position [91, 0]
click at [280, 208] on div "D" at bounding box center [339, 213] width 183 height 31
radio input "true"
click at [383, 297] on button "Save & Next" at bounding box center [374, 299] width 76 height 21
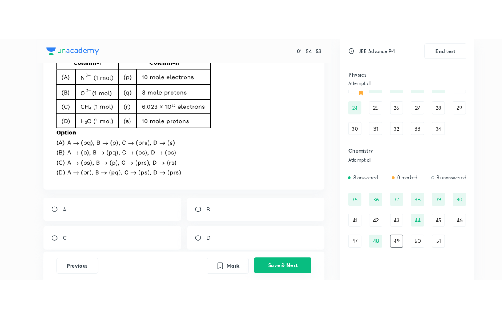
scroll to position [0, 0]
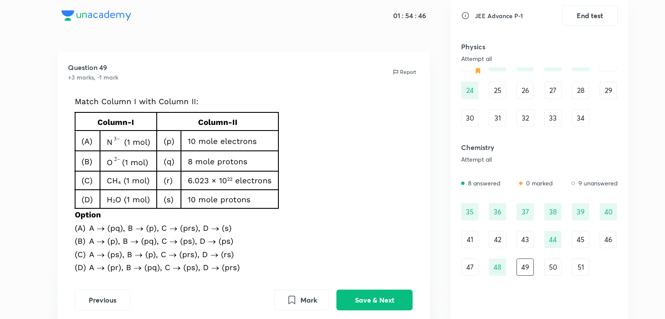
drag, startPoint x: 225, startPoint y: 70, endPoint x: 239, endPoint y: 73, distance: 14.1
click at [224, 70] on div "Question 49 +3 marks, -1 mark Report" at bounding box center [244, 71] width 352 height 19
click at [239, 73] on div "Question 49 +3 marks, -1 mark Report" at bounding box center [244, 71] width 352 height 19
click at [224, 70] on div "Question 49 +3 marks, -1 mark Report" at bounding box center [244, 71] width 352 height 19
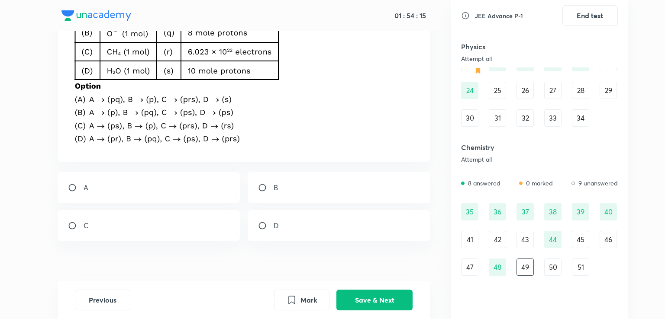
scroll to position [141, 0]
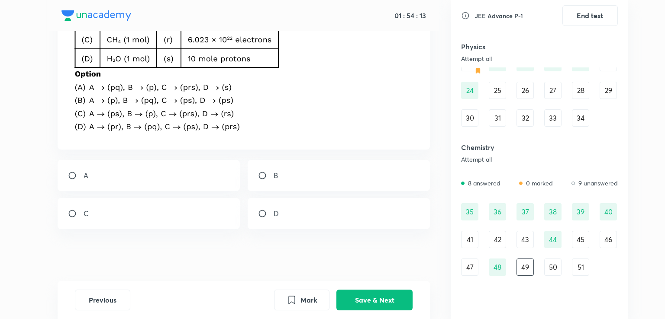
click at [110, 184] on div "A" at bounding box center [149, 175] width 183 height 31
radio input "true"
click at [384, 302] on button "Save & Next" at bounding box center [374, 299] width 76 height 21
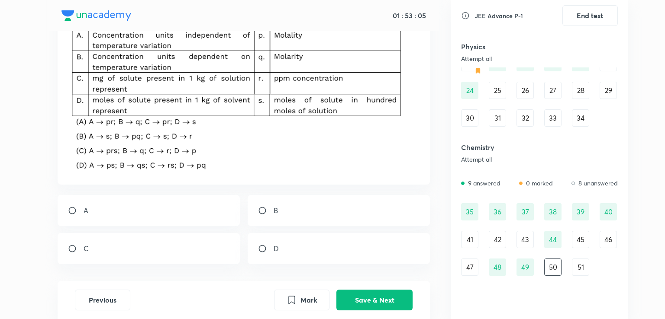
scroll to position [92, 0]
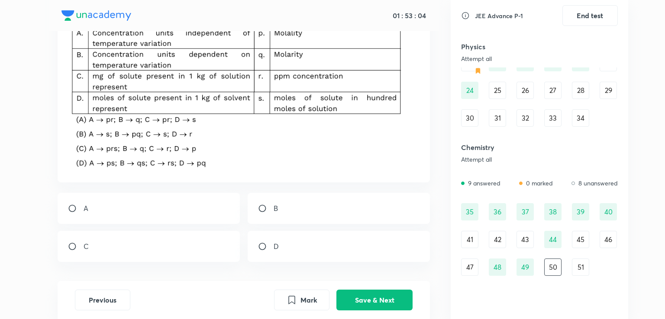
click at [116, 236] on div "C" at bounding box center [149, 246] width 183 height 31
radio input "true"
click at [370, 295] on button "Save & Next" at bounding box center [374, 299] width 76 height 21
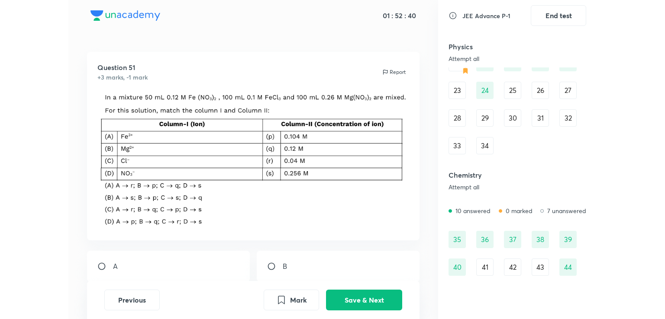
scroll to position [198, 0]
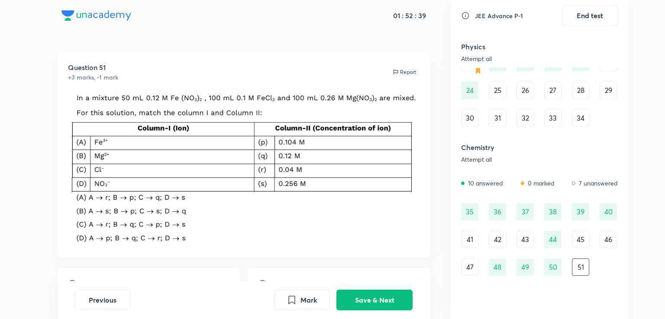
click at [483, 243] on div "35 36 37 38 39 40 41 42 43 44 45 46 47 48 49 50 51" at bounding box center [539, 239] width 157 height 73
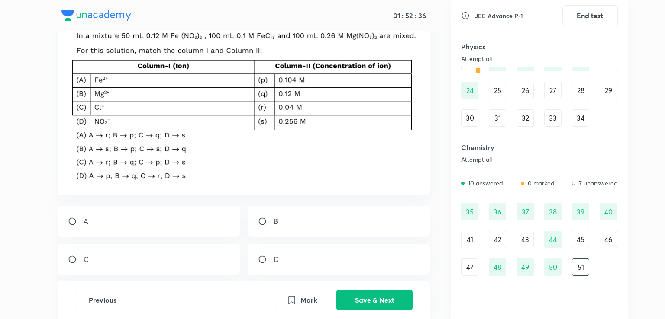
scroll to position [108, 0]
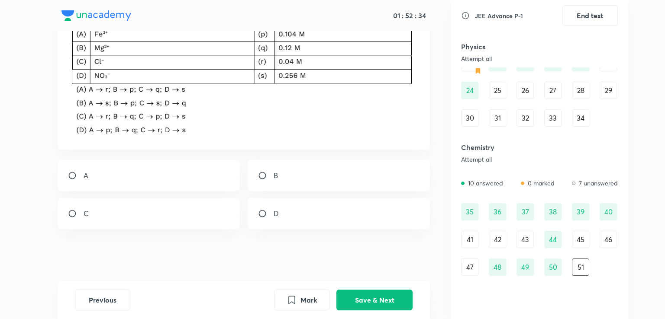
click at [136, 215] on div "C" at bounding box center [149, 213] width 183 height 31
radio input "true"
click at [375, 306] on button "Save & Next" at bounding box center [374, 299] width 76 height 21
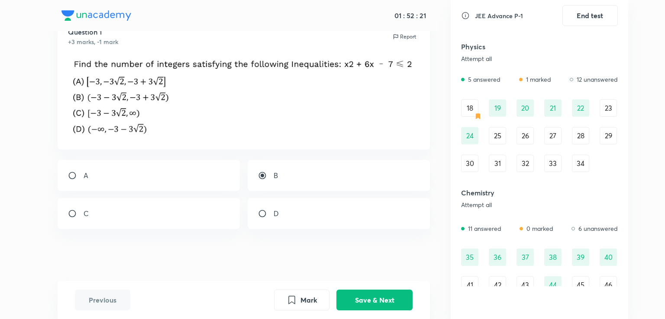
scroll to position [198, 0]
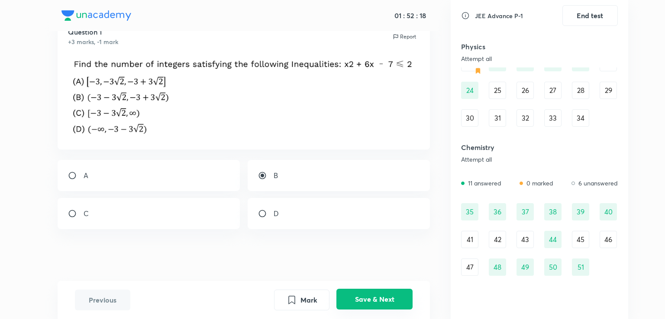
click at [392, 302] on button "Save & Next" at bounding box center [374, 299] width 76 height 21
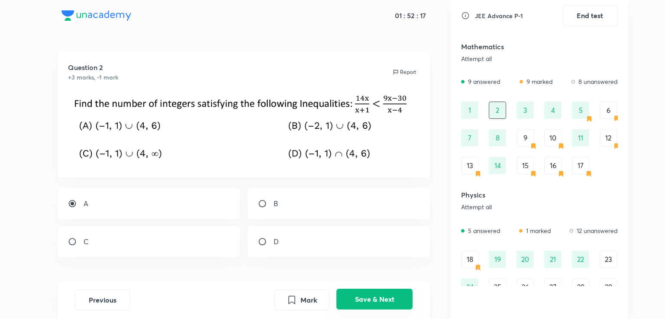
scroll to position [0, 0]
click at [392, 302] on button "Save & Next" at bounding box center [374, 299] width 76 height 21
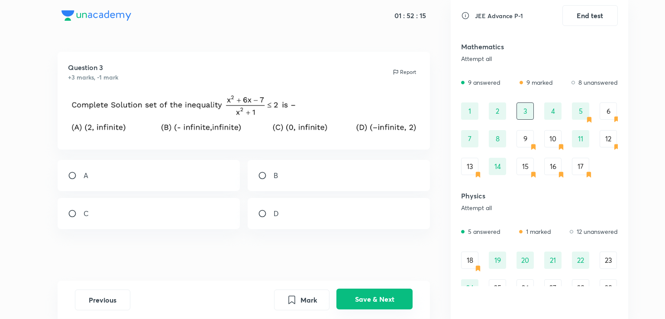
radio input "true"
click at [392, 302] on button "Save & Next" at bounding box center [374, 299] width 76 height 21
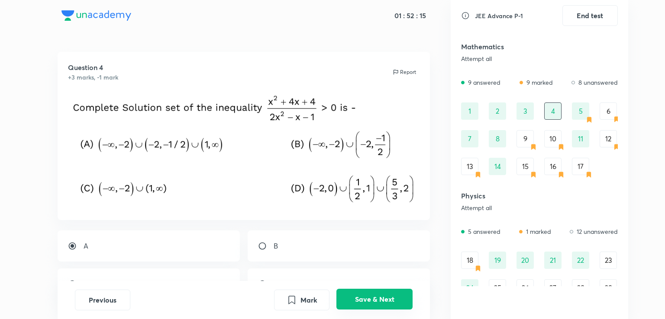
click at [392, 302] on button "Save & Next" at bounding box center [374, 299] width 76 height 21
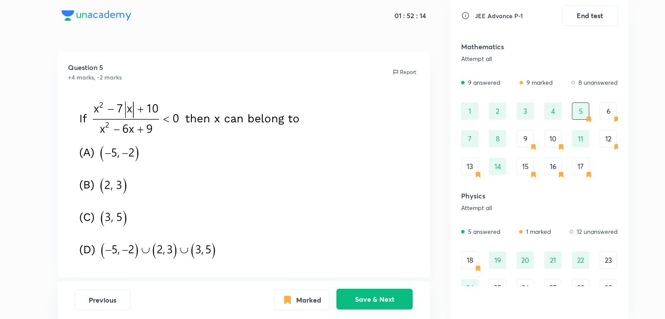
click at [392, 302] on button "Save & Next" at bounding box center [374, 299] width 76 height 21
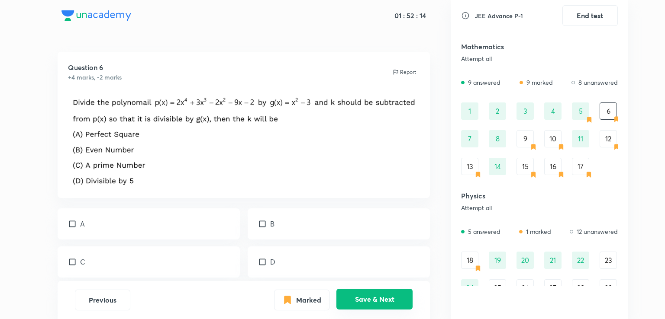
click at [392, 302] on button "Save & Next" at bounding box center [374, 299] width 76 height 21
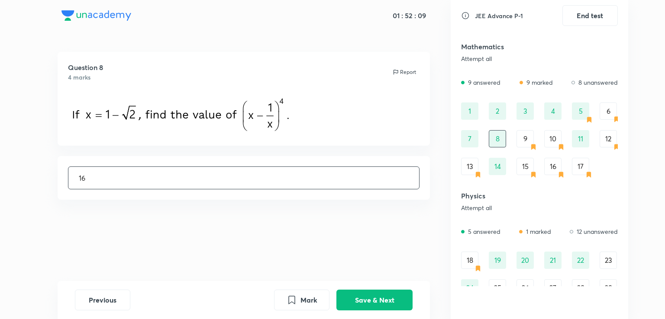
scroll to position [198, 0]
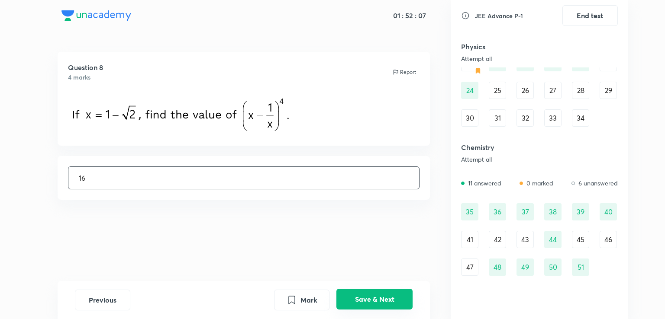
click at [397, 296] on button "Save & Next" at bounding box center [374, 299] width 76 height 21
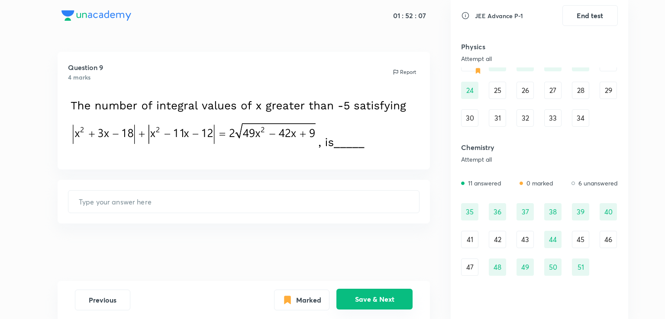
scroll to position [17, 0]
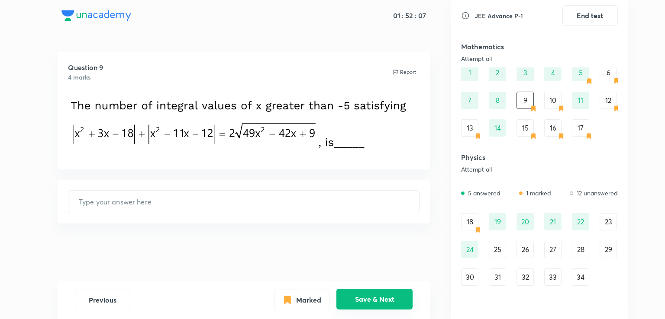
click at [397, 296] on button "Save & Next" at bounding box center [374, 299] width 76 height 21
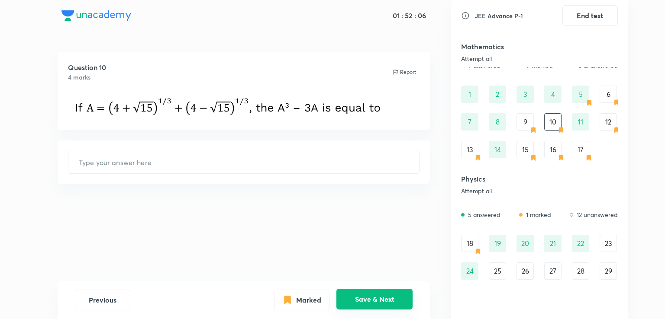
click at [397, 296] on button "Save & Next" at bounding box center [374, 299] width 76 height 21
type input "0"
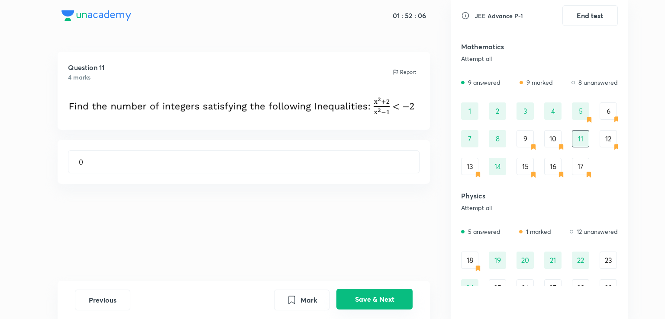
click at [397, 296] on button "Save & Next" at bounding box center [374, 299] width 76 height 21
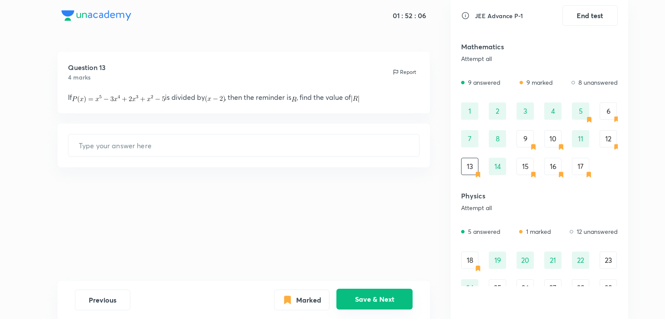
click at [397, 296] on button "Save & Next" at bounding box center [374, 299] width 76 height 21
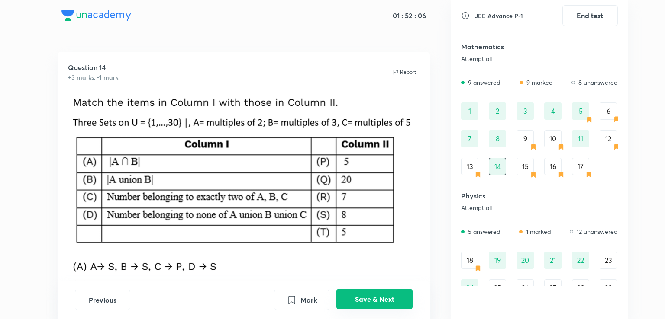
click at [397, 296] on button "Save & Next" at bounding box center [374, 299] width 76 height 21
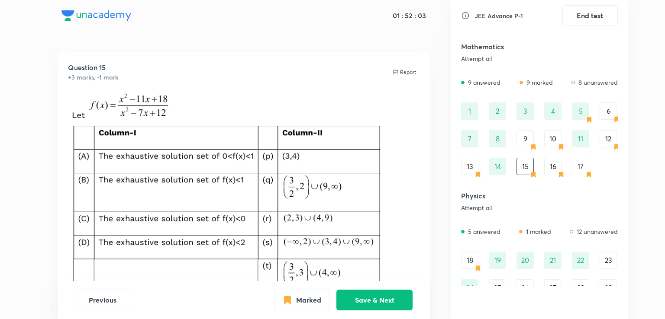
click at [472, 104] on div "1" at bounding box center [469, 111] width 17 height 17
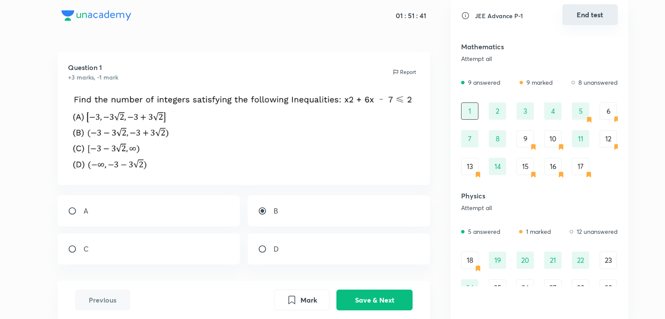
click at [583, 15] on button "End test" at bounding box center [589, 14] width 55 height 21
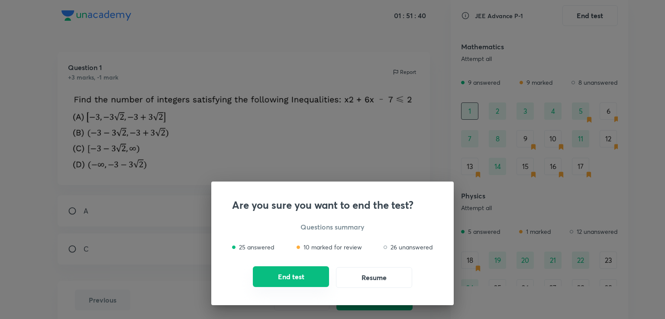
click at [307, 283] on button "End test" at bounding box center [291, 277] width 76 height 21
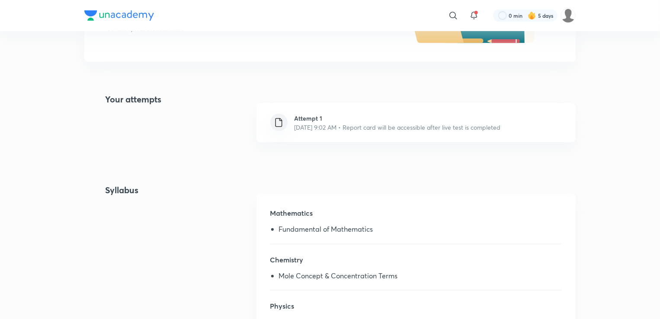
scroll to position [176, 0]
click at [304, 117] on h6 "Attempt 1" at bounding box center [398, 117] width 206 height 9
click at [335, 125] on p "Aug 31, 2025, 9:02 AM • Report card will be accessible after live test is compl…" at bounding box center [398, 126] width 206 height 9
click at [277, 129] on div at bounding box center [278, 121] width 17 height 17
click at [279, 127] on img at bounding box center [278, 121] width 11 height 11
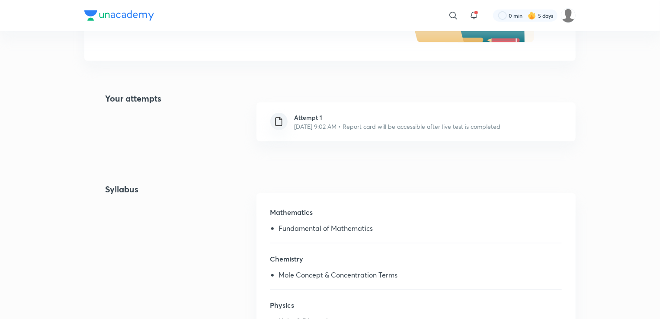
click at [279, 127] on img at bounding box center [278, 121] width 11 height 11
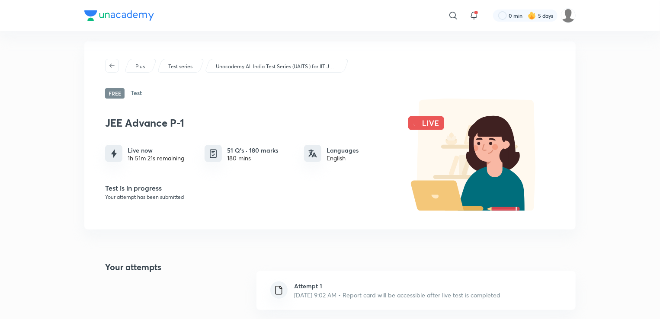
scroll to position [0, 0]
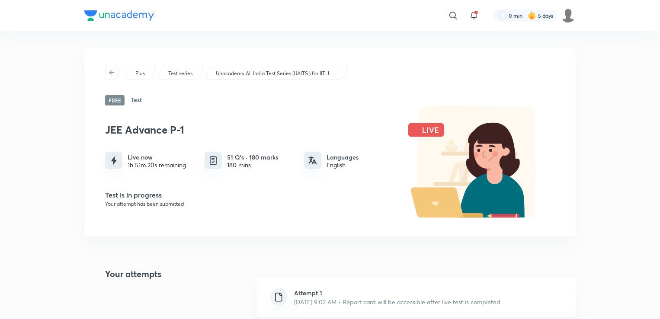
click at [133, 103] on h6 "Test" at bounding box center [136, 100] width 11 height 10
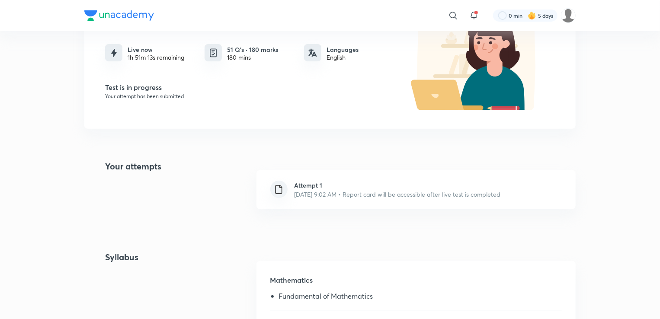
scroll to position [126, 0]
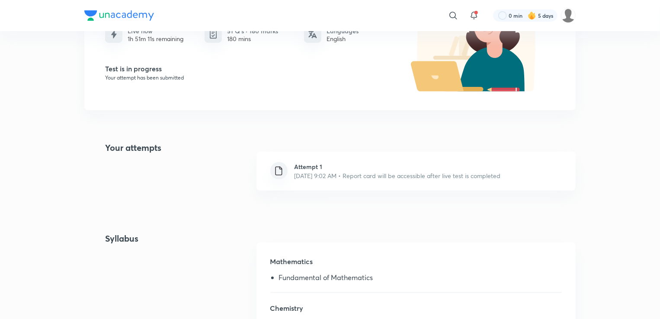
click at [278, 182] on div "Attempt 1 Aug 31, 2025, 9:02 AM • Report card will be accessible after live tes…" at bounding box center [416, 171] width 319 height 39
click at [428, 176] on p "Aug 31, 2025, 9:02 AM • Report card will be accessible after live test is compl…" at bounding box center [398, 175] width 206 height 9
click at [296, 165] on h6 "Attempt 1" at bounding box center [398, 166] width 206 height 9
click at [283, 170] on img at bounding box center [278, 171] width 11 height 11
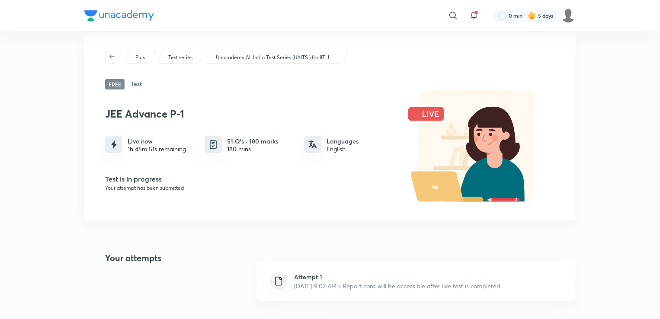
scroll to position [0, 0]
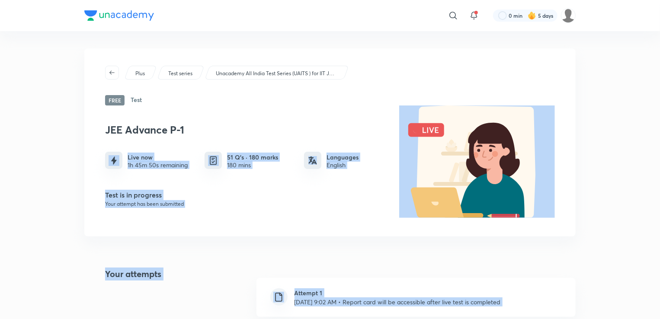
drag, startPoint x: 342, startPoint y: 320, endPoint x: 350, endPoint y: 123, distance: 197.1
click at [350, 123] on div "JEE Advance P-1 Live now 1h 45m 50s remaining 51 Q’s · 180 marks 180 mins Langu…" at bounding box center [330, 163] width 450 height 114
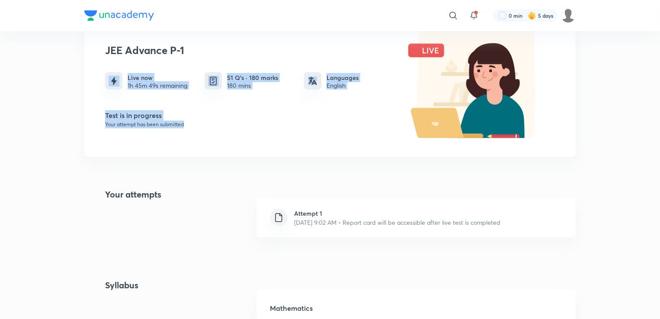
click at [350, 112] on h5 "Test is in progress" at bounding box center [250, 115] width 290 height 10
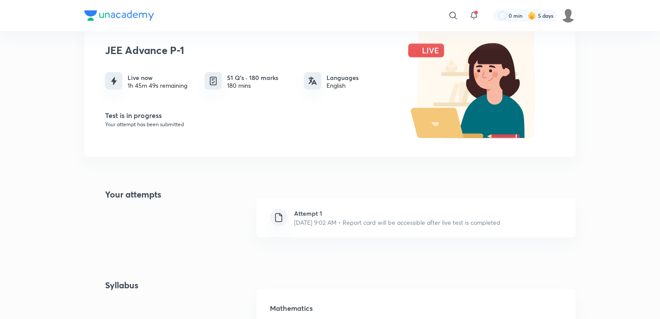
click at [350, 112] on h5 "Test is in progress" at bounding box center [250, 115] width 290 height 10
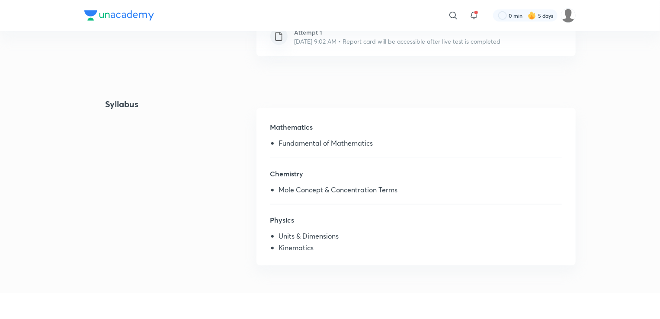
scroll to position [262, 0]
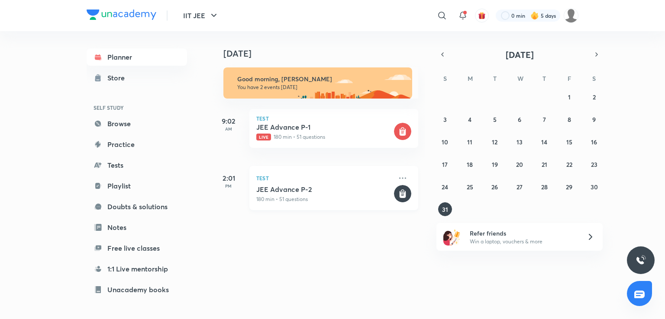
click at [377, 191] on h5 "JEE Advance P-2" at bounding box center [324, 189] width 136 height 9
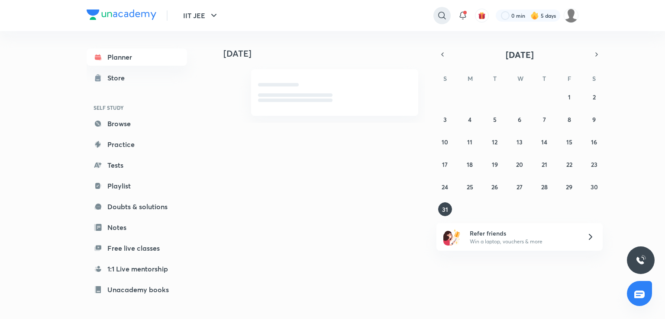
click at [449, 13] on div at bounding box center [441, 15] width 17 height 17
click at [412, 14] on input "text" at bounding box center [383, 15] width 136 height 23
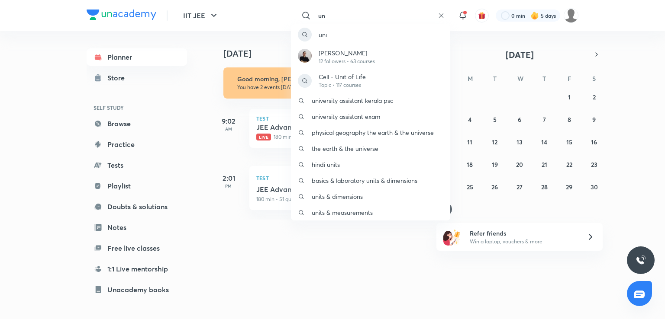
type input "u"
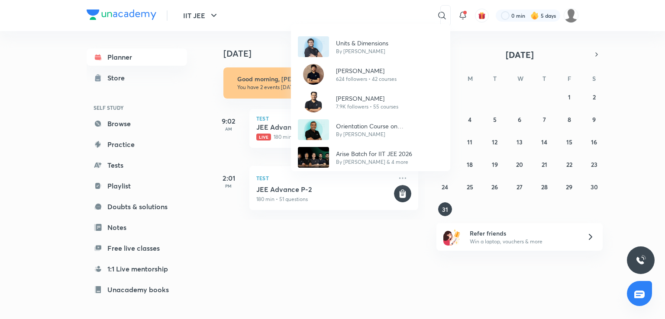
click at [282, 260] on div "Units & Dimensions By Pankaj Singh Vaibhav Singh 624 followers • 42 courses Rah…" at bounding box center [332, 159] width 665 height 319
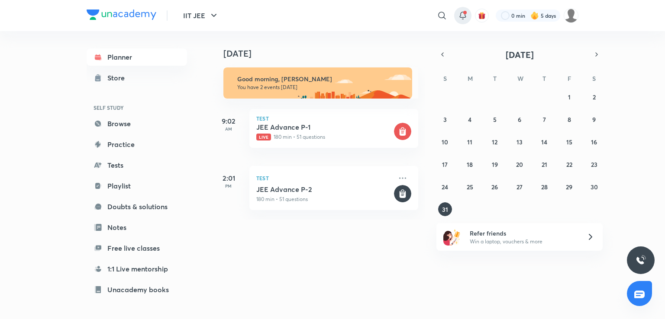
click at [459, 22] on div at bounding box center [462, 15] width 17 height 17
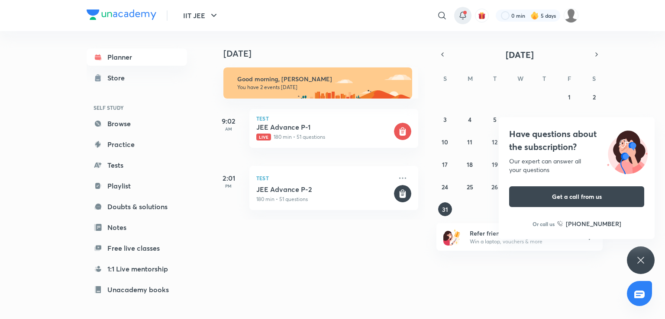
click at [462, 15] on icon at bounding box center [462, 15] width 10 height 10
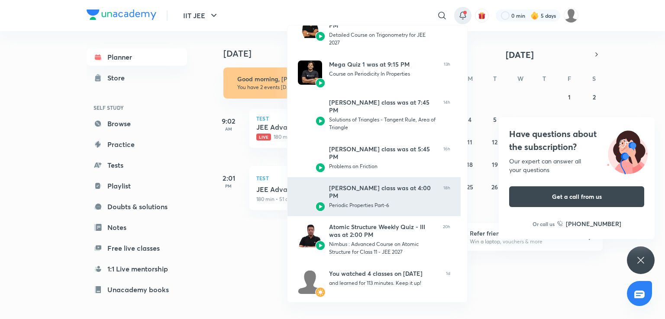
scroll to position [175, 0]
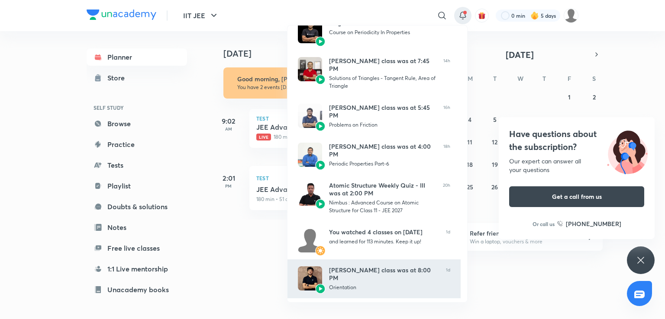
click at [372, 284] on div "Orientation" at bounding box center [384, 288] width 110 height 8
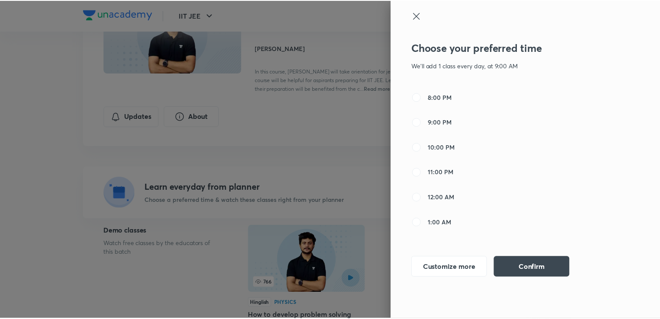
scroll to position [347, 0]
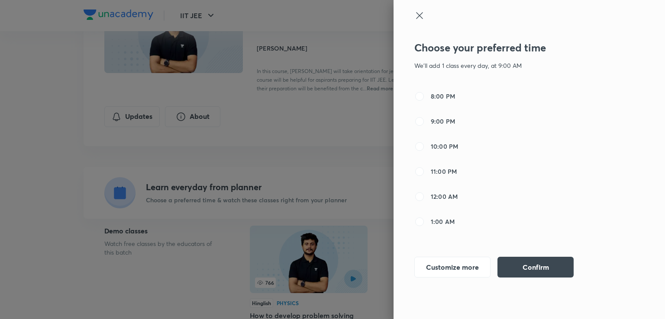
click at [455, 148] on span "10:00 PM" at bounding box center [444, 146] width 27 height 9
click at [424, 148] on input "10:00 PM" at bounding box center [419, 146] width 10 height 10
radio input "false"
radio input "true"
click at [547, 263] on button "Confirm" at bounding box center [535, 266] width 76 height 21
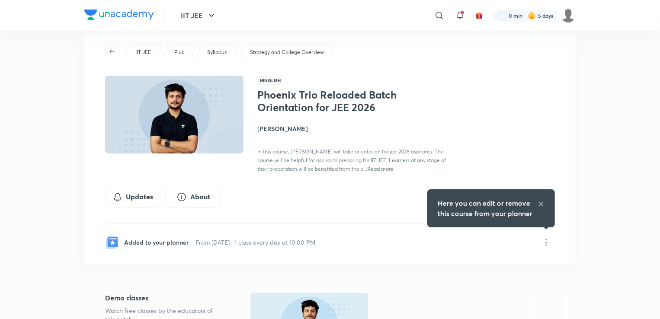
scroll to position [0, 0]
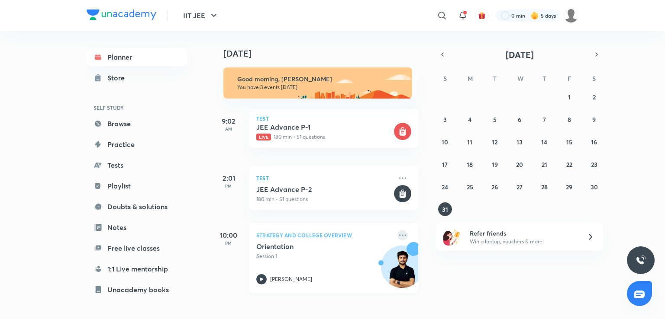
click at [397, 232] on icon at bounding box center [402, 235] width 10 height 10
click at [568, 255] on div "[DATE] Good morning, [PERSON_NAME] You have 3 events [DATE] 9:02 AM Test JEE Ad…" at bounding box center [437, 165] width 452 height 269
click at [595, 56] on icon "button" at bounding box center [596, 55] width 7 height 8
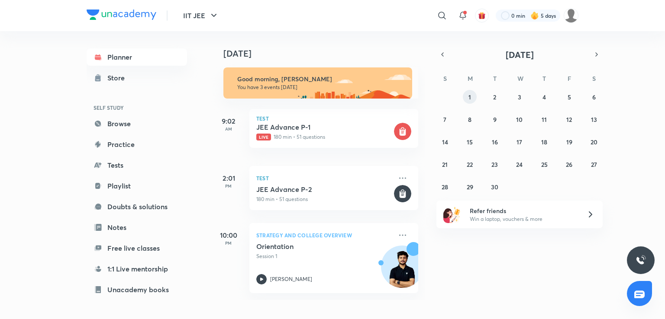
click at [470, 92] on button "1" at bounding box center [470, 97] width 14 height 14
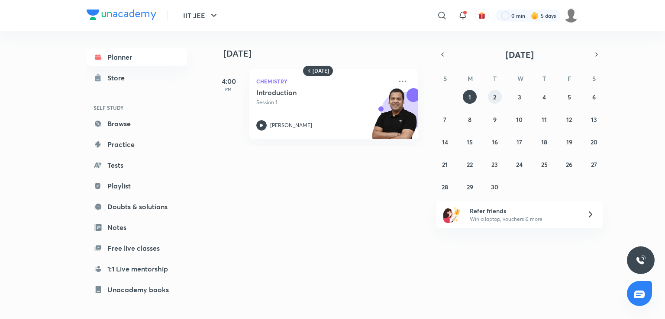
click at [492, 92] on button "2" at bounding box center [495, 97] width 14 height 14
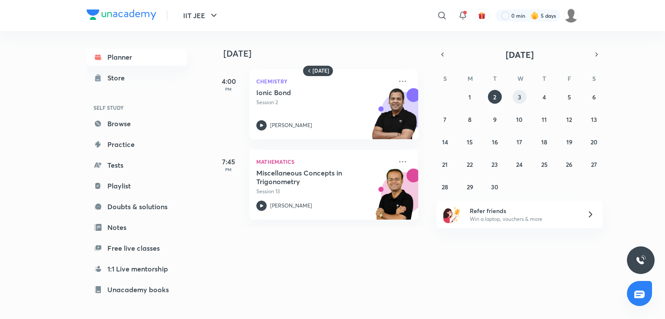
click at [517, 94] on button "3" at bounding box center [519, 97] width 14 height 14
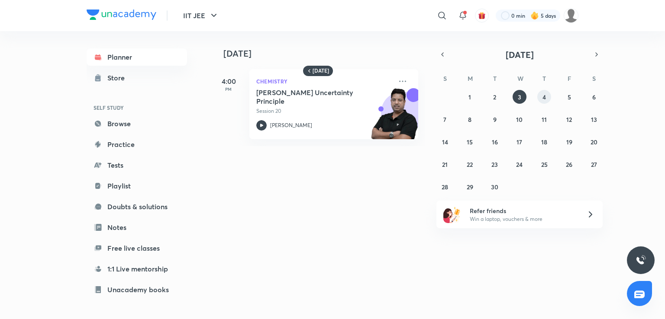
click at [542, 99] on button "4" at bounding box center [544, 97] width 14 height 14
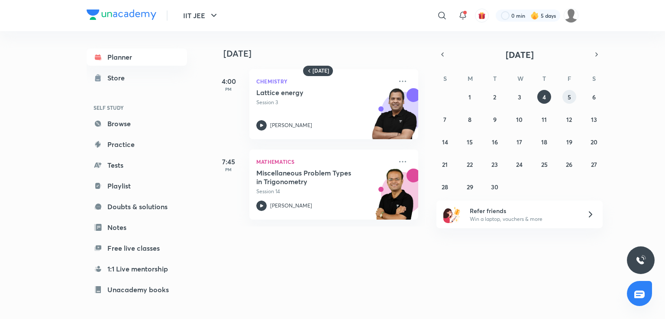
click at [568, 93] on abbr "5" at bounding box center [568, 97] width 3 height 8
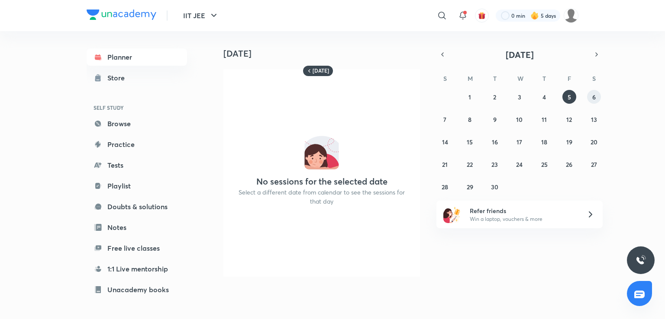
click at [593, 92] on button "6" at bounding box center [594, 97] width 14 height 14
click at [438, 114] on div "31 1 2 3 4 5 6 7 8 9 10 11 12 13 14 15 16 17 18 19 20 21 22 23 24 25 26 27 28 2…" at bounding box center [519, 142] width 166 height 104
click at [442, 118] on button "7" at bounding box center [445, 120] width 14 height 14
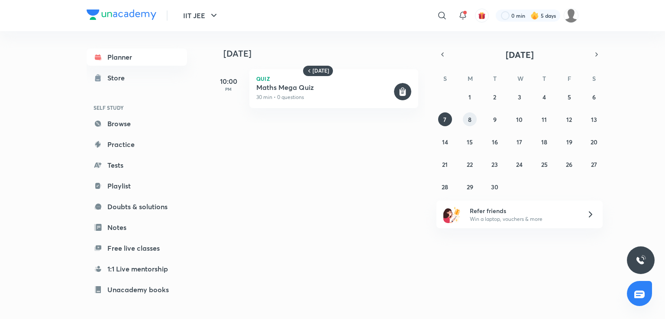
click at [473, 118] on button "8" at bounding box center [470, 120] width 14 height 14
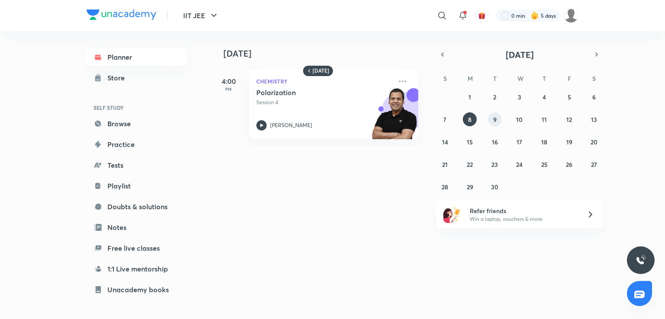
click at [488, 119] on button "9" at bounding box center [495, 120] width 14 height 14
click at [520, 121] on abbr "10" at bounding box center [519, 120] width 6 height 8
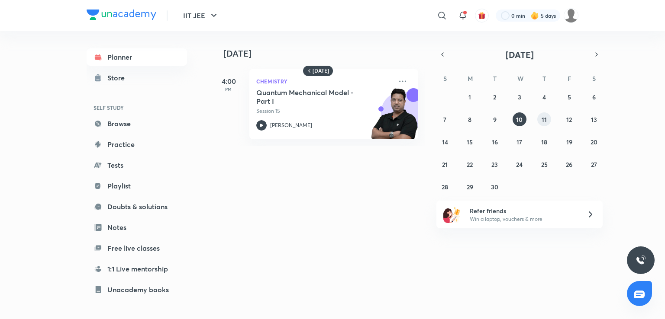
click at [543, 120] on abbr "11" at bounding box center [543, 120] width 5 height 8
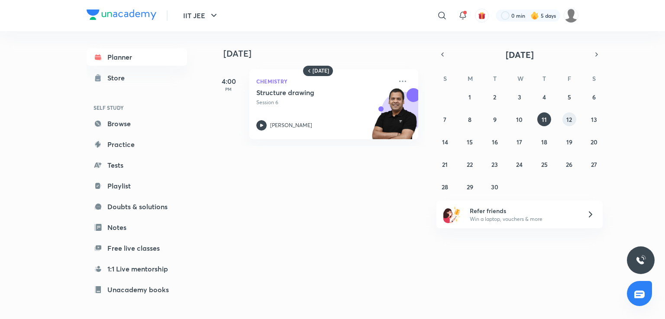
click at [571, 119] on abbr "12" at bounding box center [569, 120] width 6 height 8
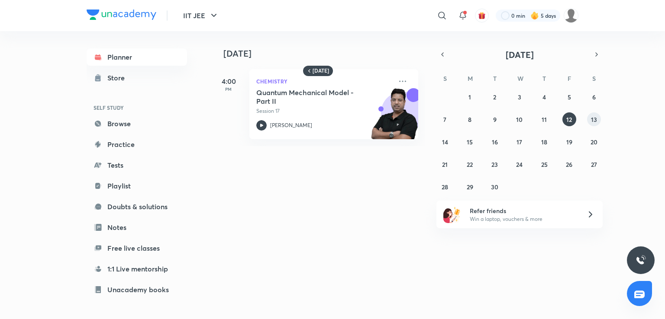
click at [595, 122] on abbr "13" at bounding box center [594, 120] width 6 height 8
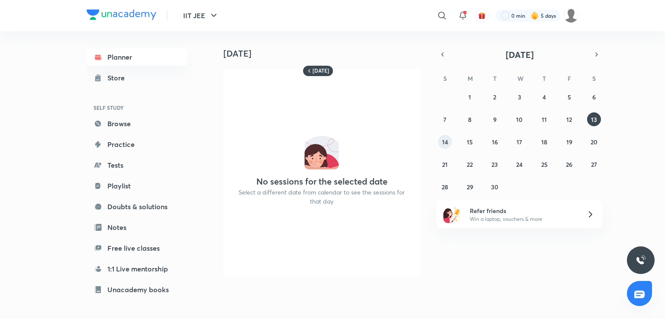
click at [445, 140] on abbr "14" at bounding box center [445, 142] width 6 height 8
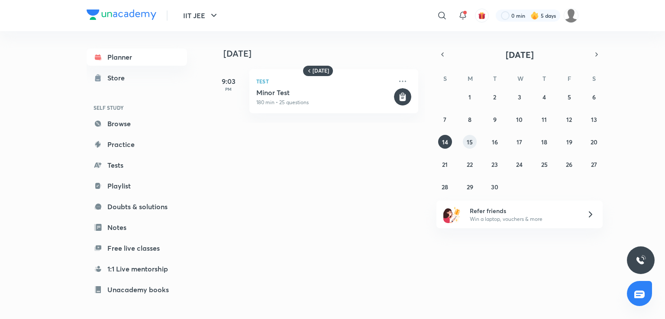
click at [471, 140] on abbr "15" at bounding box center [469, 142] width 6 height 8
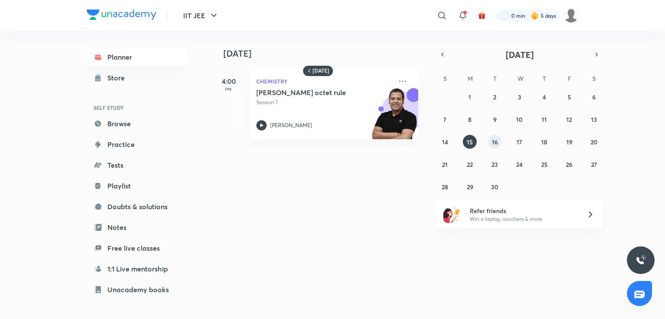
click at [492, 138] on abbr "16" at bounding box center [495, 142] width 6 height 8
click at [508, 144] on div "31 1 2 3 4 5 6 7 8 9 10 11 12 13 14 15 16 17 18 19 20 21 22 23 24 25 26 27 28 2…" at bounding box center [519, 142] width 166 height 104
click at [517, 142] on abbr "17" at bounding box center [519, 142] width 6 height 8
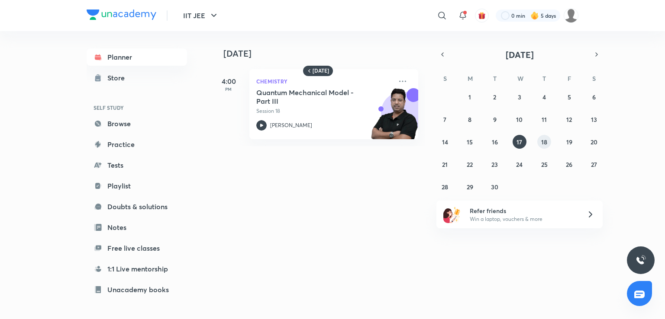
click at [537, 140] on button "18" at bounding box center [544, 142] width 14 height 14
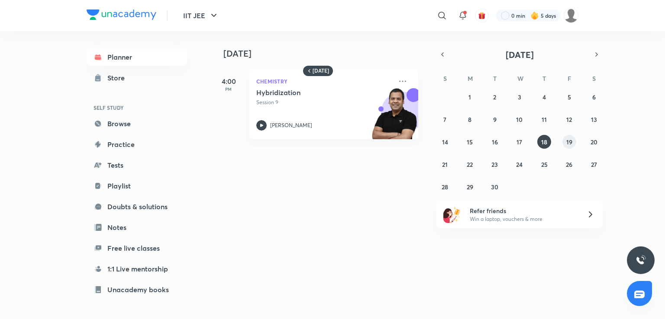
click at [566, 142] on abbr "19" at bounding box center [569, 142] width 6 height 8
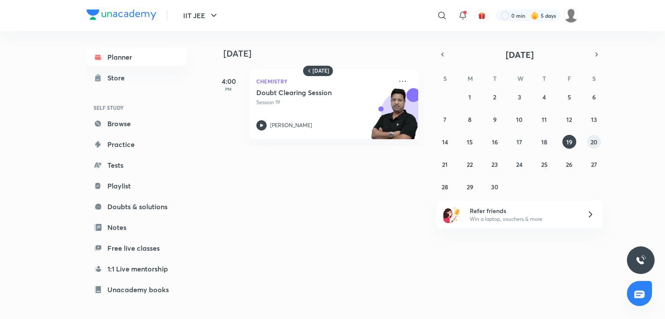
click at [592, 139] on abbr "20" at bounding box center [593, 142] width 7 height 8
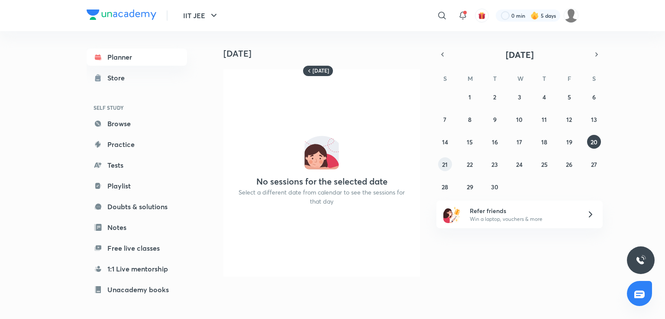
click at [441, 161] on button "21" at bounding box center [445, 165] width 14 height 14
click at [472, 161] on abbr "22" at bounding box center [469, 165] width 6 height 8
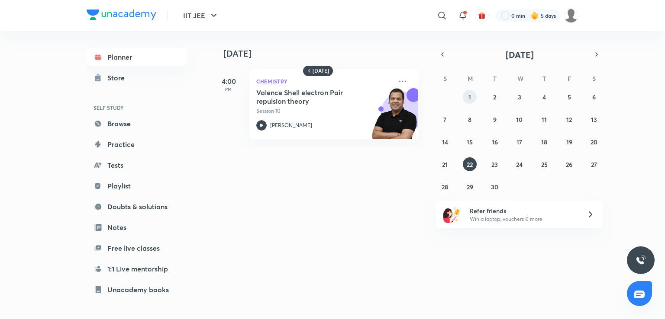
click at [471, 93] on button "1" at bounding box center [470, 97] width 14 height 14
click at [442, 94] on div "31 1 2 3 4 5 6 7 8 9 10 11 12 13 14 15 16 17 18 19 20 21 22 23 24 25 26 27 28 2…" at bounding box center [519, 142] width 166 height 104
click at [465, 14] on span at bounding box center [464, 12] width 3 height 3
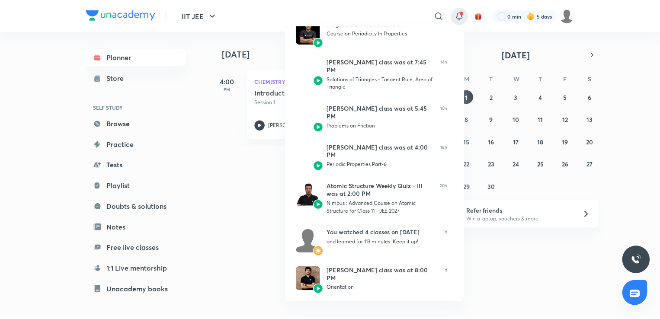
scroll to position [175, 0]
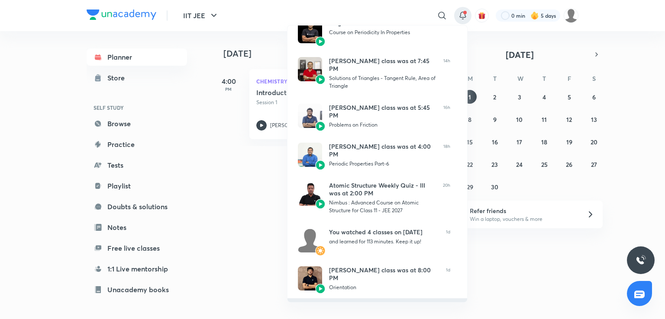
click at [374, 305] on p "VIEW ALL" at bounding box center [377, 309] width 28 height 9
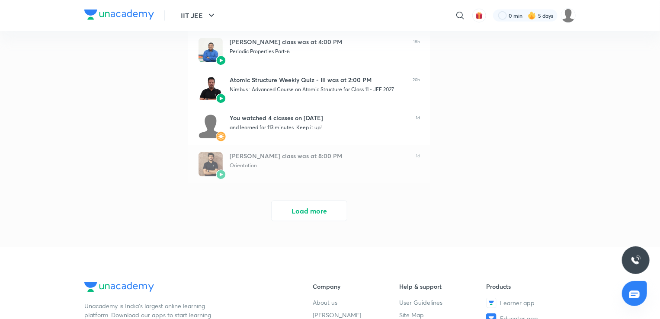
scroll to position [269, 0]
click at [313, 212] on button "Load more" at bounding box center [309, 209] width 76 height 21
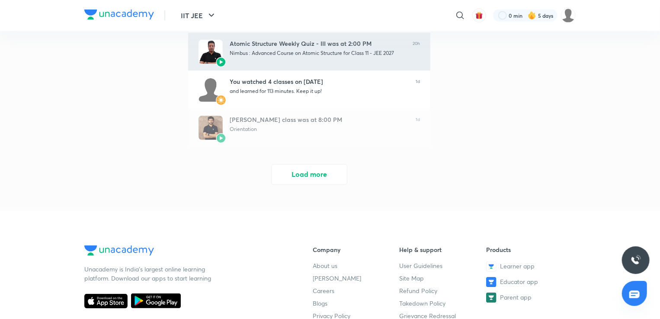
scroll to position [686, 0]
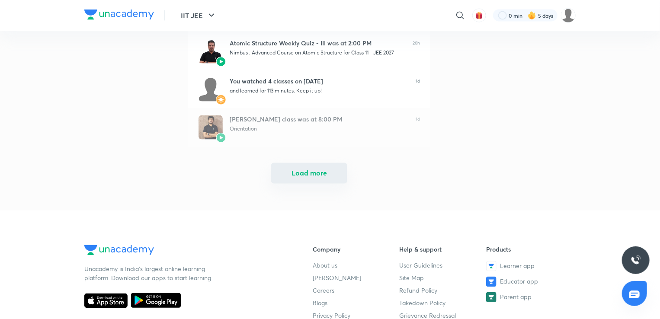
click at [307, 179] on button "Load more" at bounding box center [309, 173] width 76 height 21
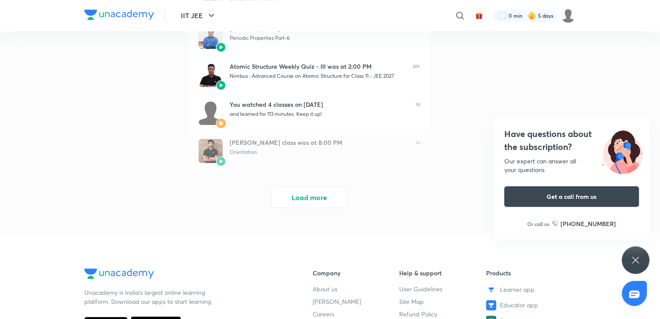
scroll to position [1067, 0]
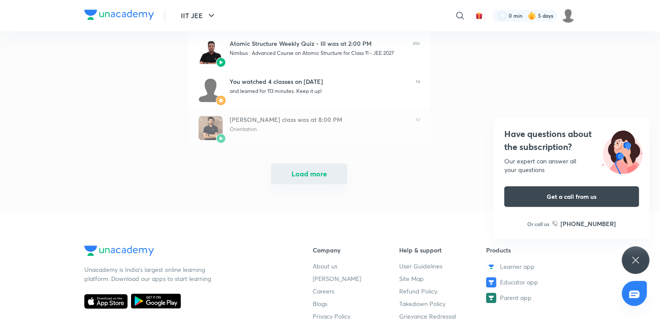
click at [318, 170] on button "Load more" at bounding box center [309, 174] width 76 height 21
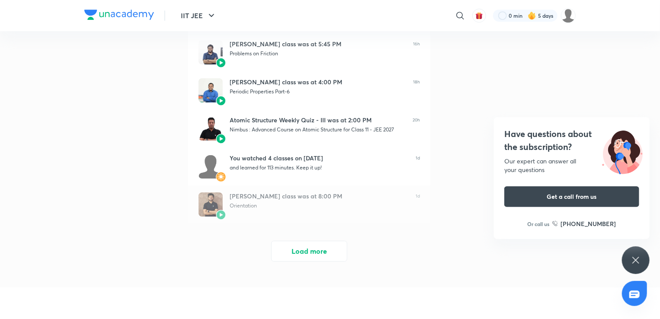
scroll to position [1374, 0]
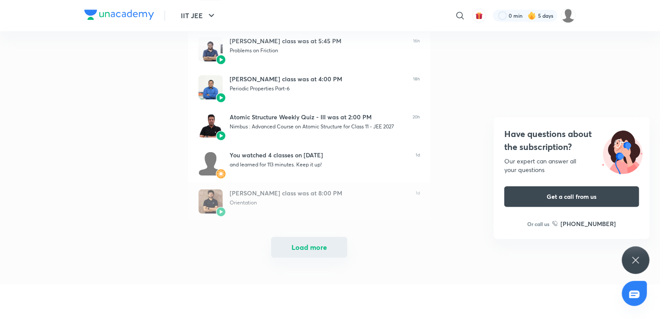
click at [304, 250] on button "Load more" at bounding box center [309, 247] width 76 height 21
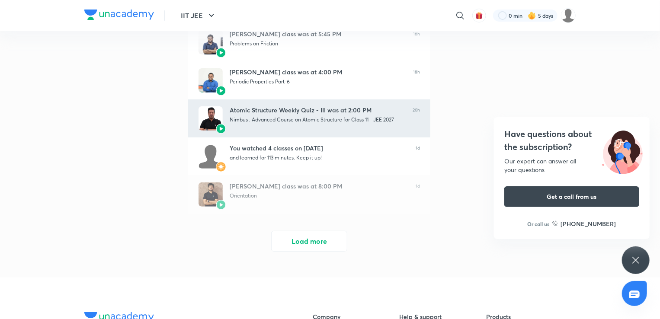
scroll to position [1784, 0]
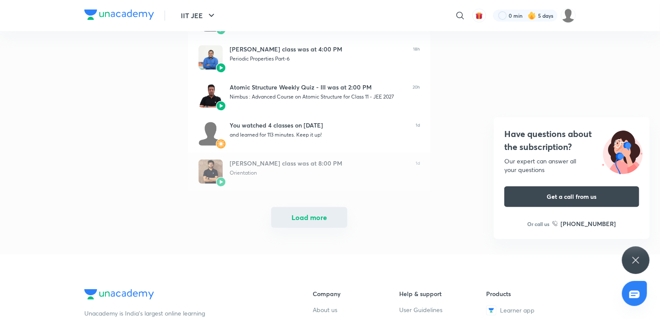
click at [304, 214] on button "Load more" at bounding box center [309, 217] width 76 height 21
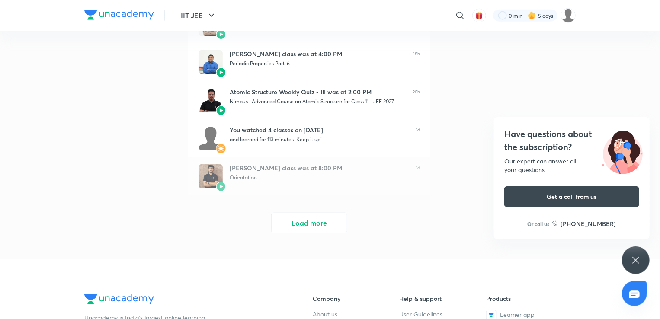
scroll to position [2193, 0]
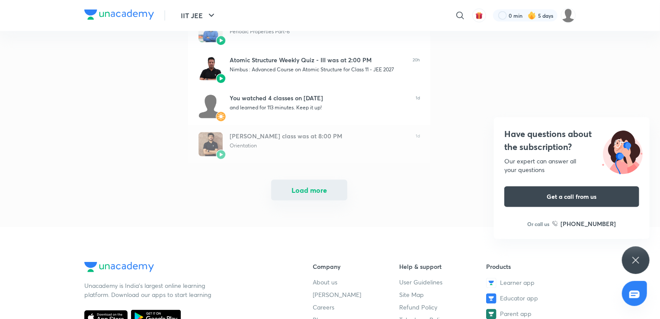
click at [305, 187] on button "Load more" at bounding box center [309, 190] width 76 height 21
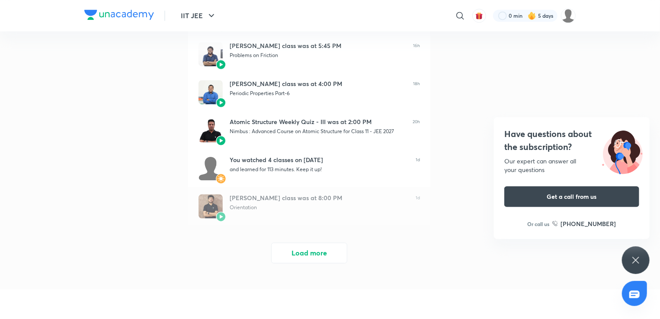
scroll to position [2531, 0]
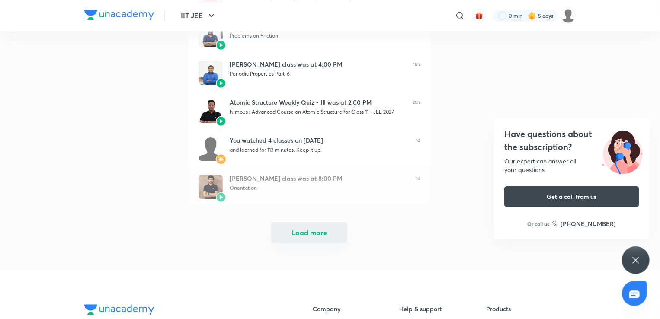
click at [301, 227] on button "Load more" at bounding box center [309, 232] width 76 height 21
click at [301, 227] on div at bounding box center [309, 232] width 17 height 19
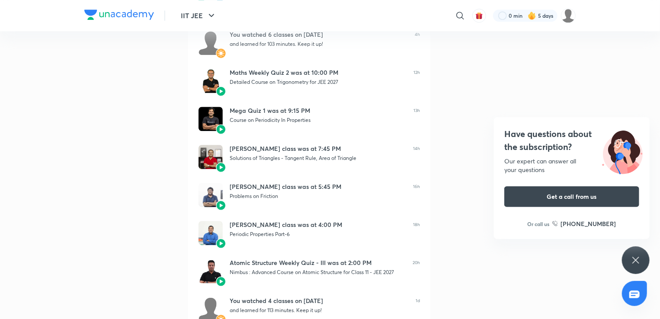
click at [301, 227] on div "Piyush Maheshwari’s class was at 4:00 PM" at bounding box center [318, 225] width 177 height 8
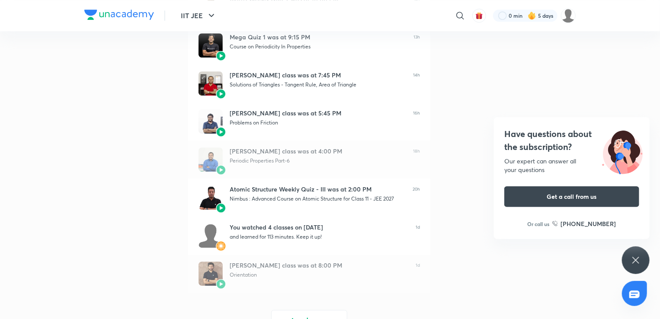
scroll to position [2834, 0]
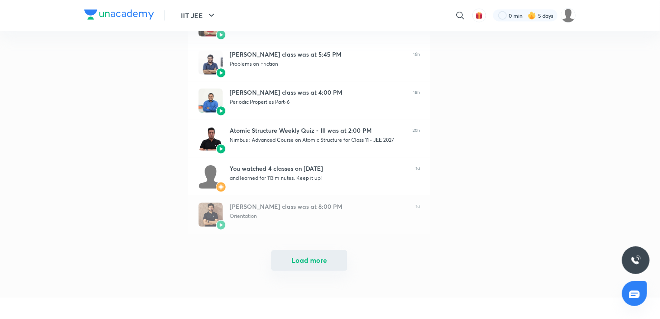
click at [299, 257] on button "Load more" at bounding box center [309, 261] width 76 height 21
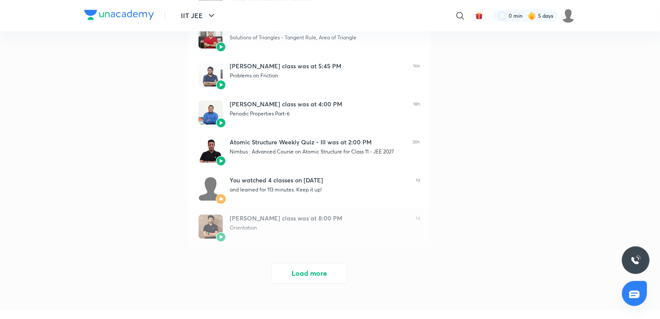
scroll to position [979, 0]
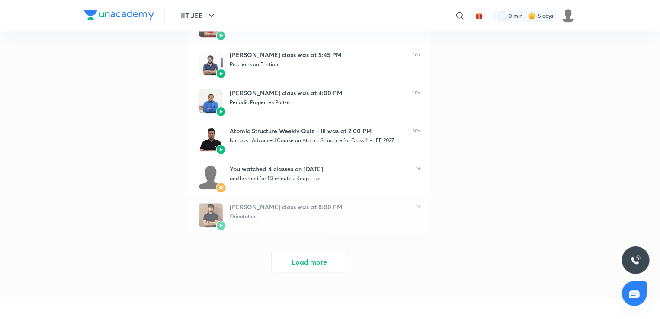
click at [299, 257] on button "Load more" at bounding box center [309, 262] width 76 height 21
click at [299, 257] on div at bounding box center [309, 257] width 242 height 45
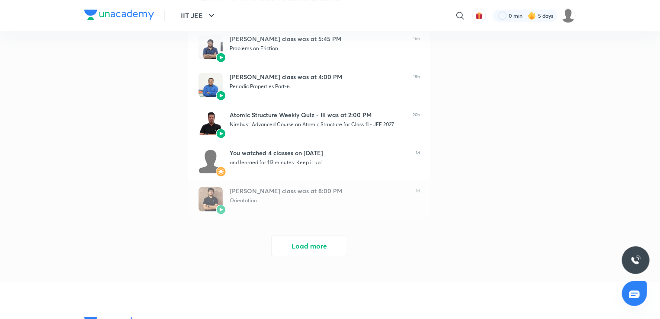
scroll to position [1377, 0]
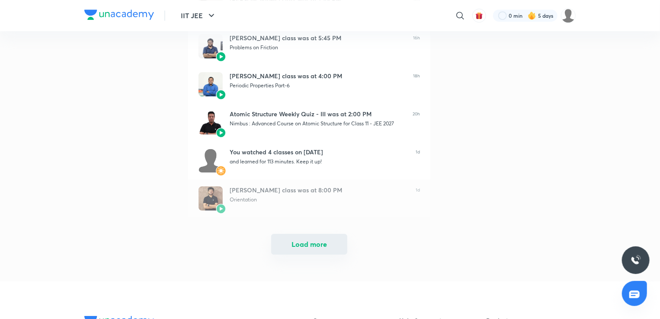
click at [309, 242] on button "Load more" at bounding box center [309, 244] width 76 height 21
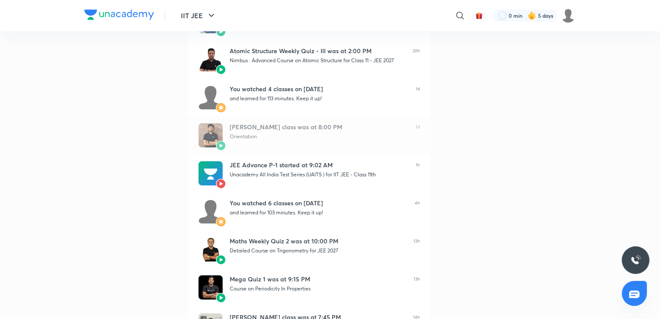
scroll to position [1475, 0]
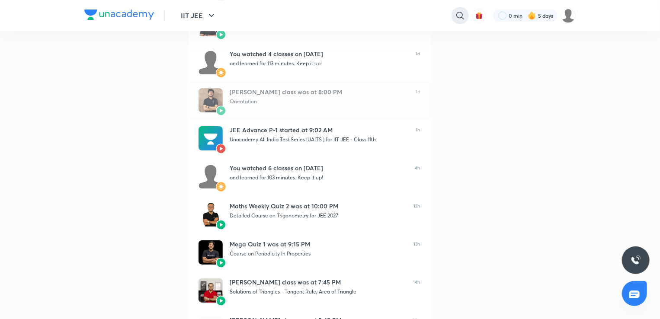
click at [464, 16] on icon at bounding box center [460, 15] width 10 height 10
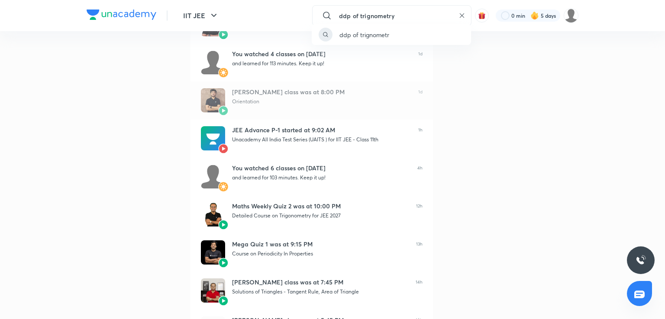
type input "ddp of trignometry"
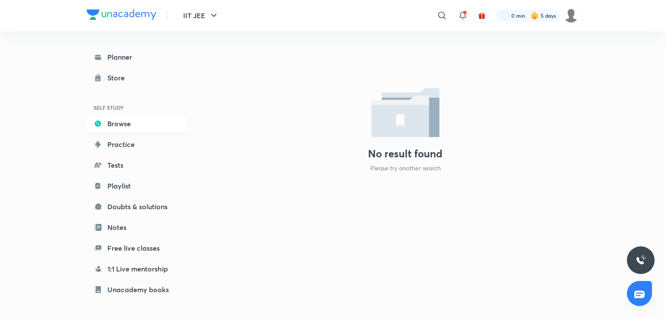
click at [125, 126] on link "Browse" at bounding box center [137, 123] width 100 height 17
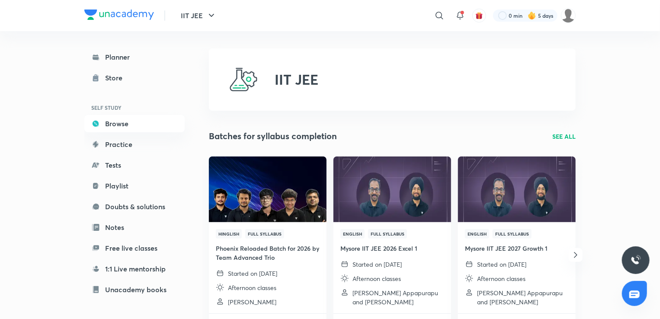
click at [136, 228] on link "Notes" at bounding box center [134, 227] width 100 height 17
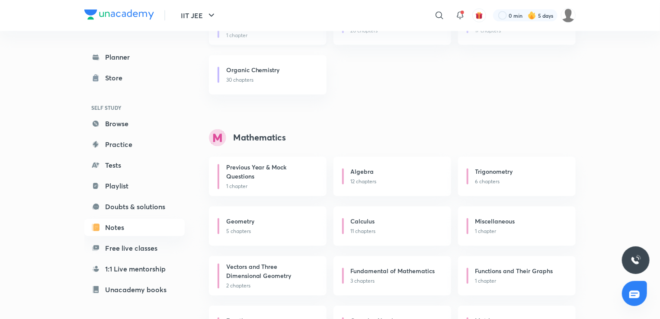
scroll to position [761, 0]
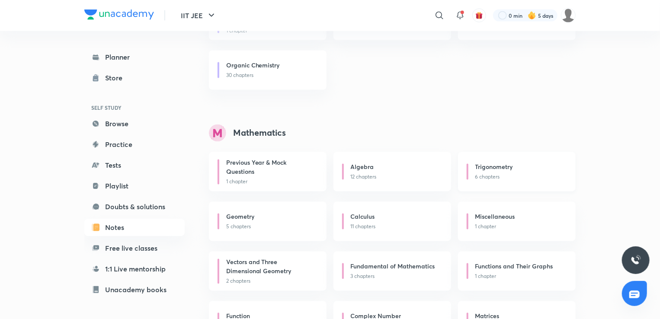
click at [479, 153] on div "Trigonometry 6 chapters" at bounding box center [517, 171] width 118 height 39
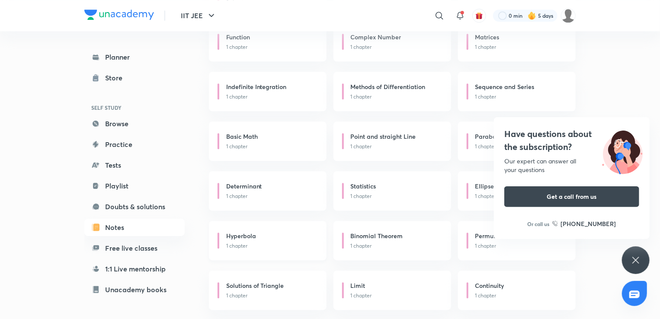
scroll to position [1045, 0]
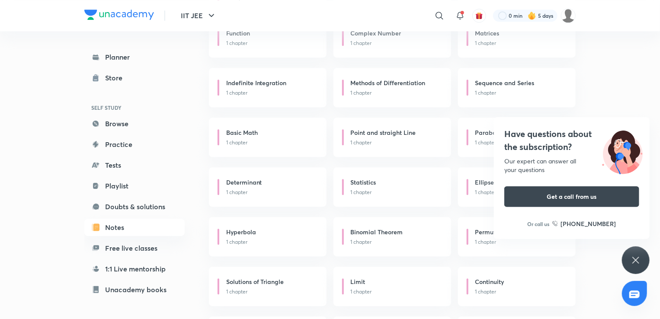
click at [636, 267] on div "Have questions about the subscription? Our expert can answer all your questions…" at bounding box center [636, 261] width 28 height 28
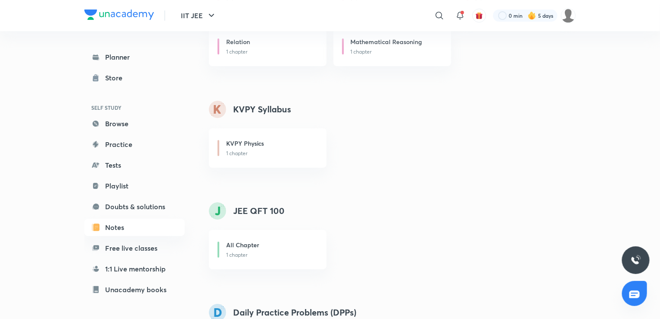
scroll to position [1483, 0]
click at [252, 161] on div "KVPY Physics 1 chapter" at bounding box center [268, 148] width 118 height 39
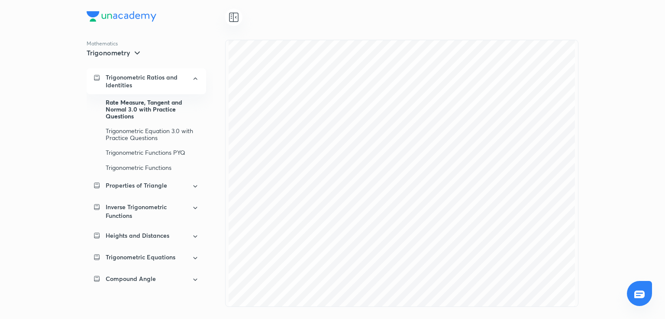
scroll to position [2846, 0]
click at [142, 107] on div "Rate Measure, Tangent and Normal 3.0 with Practice Questions" at bounding box center [152, 109] width 93 height 29
click at [153, 240] on div "Heights and Distances" at bounding box center [146, 236] width 119 height 21
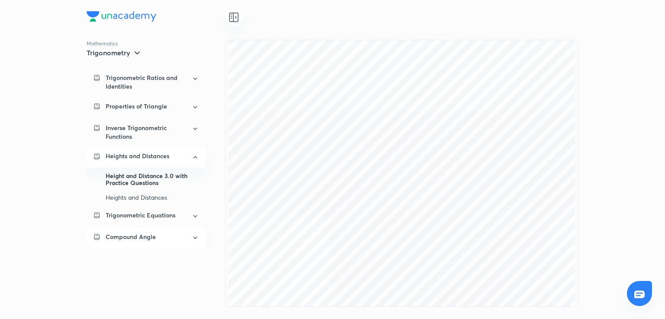
scroll to position [62, 0]
click at [176, 235] on div "Compound Angle" at bounding box center [146, 237] width 80 height 9
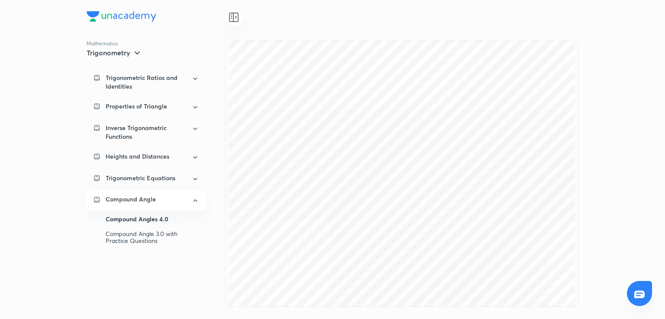
scroll to position [13473, 0]
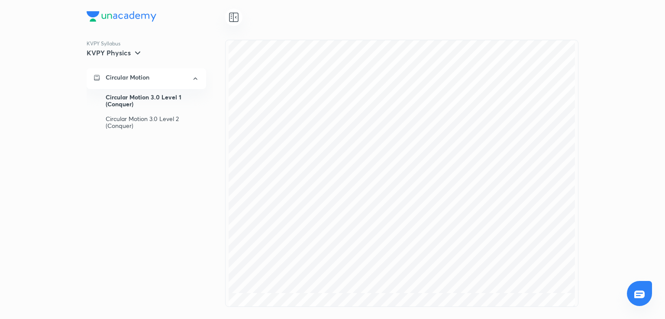
scroll to position [7367, 0]
